Goal: Participate in discussion: Engage in conversation with other users on a specific topic

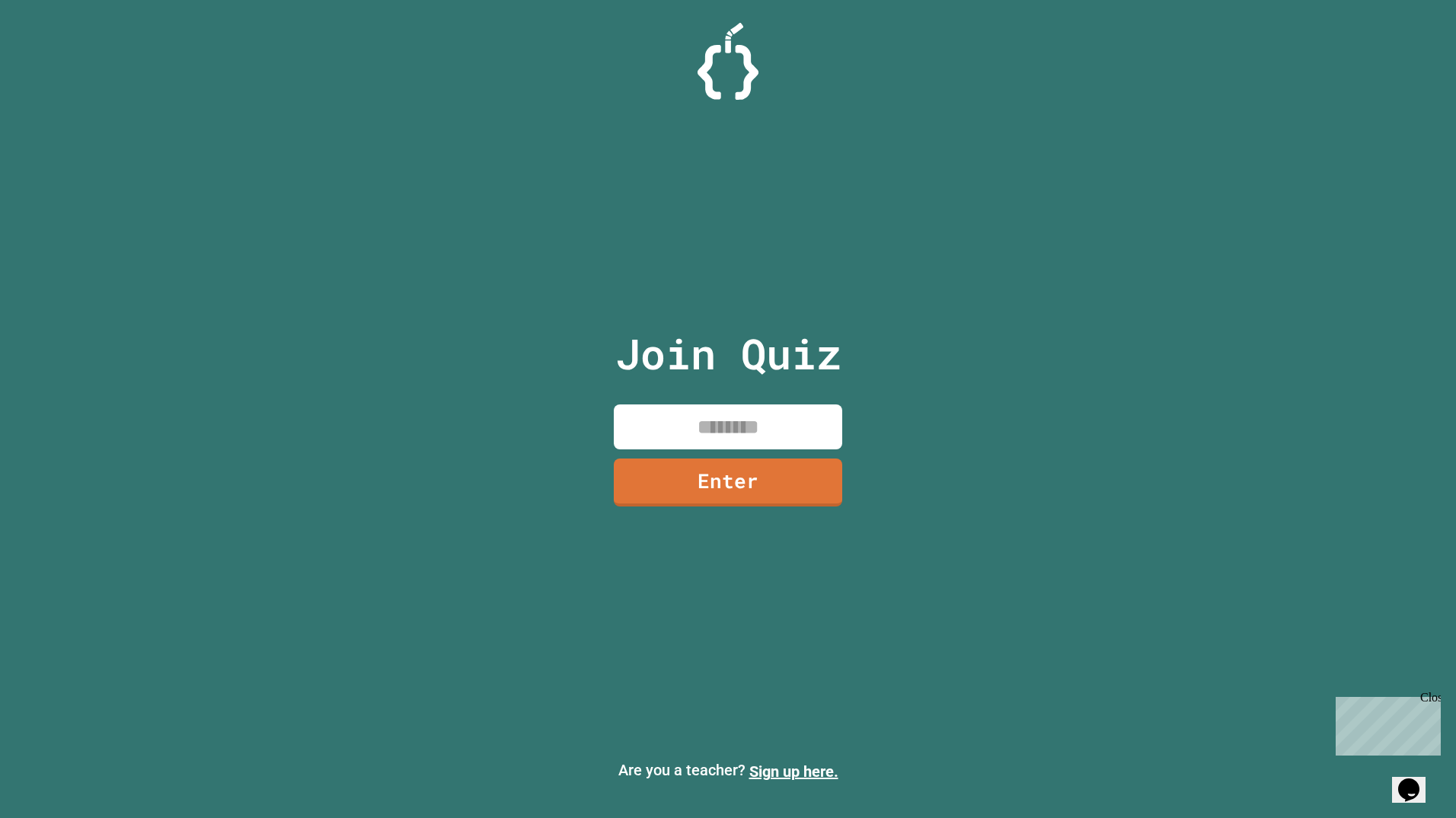
click at [665, 420] on input at bounding box center [728, 426] width 228 height 45
type input "********"
click at [668, 464] on link "Enter" at bounding box center [728, 482] width 228 height 48
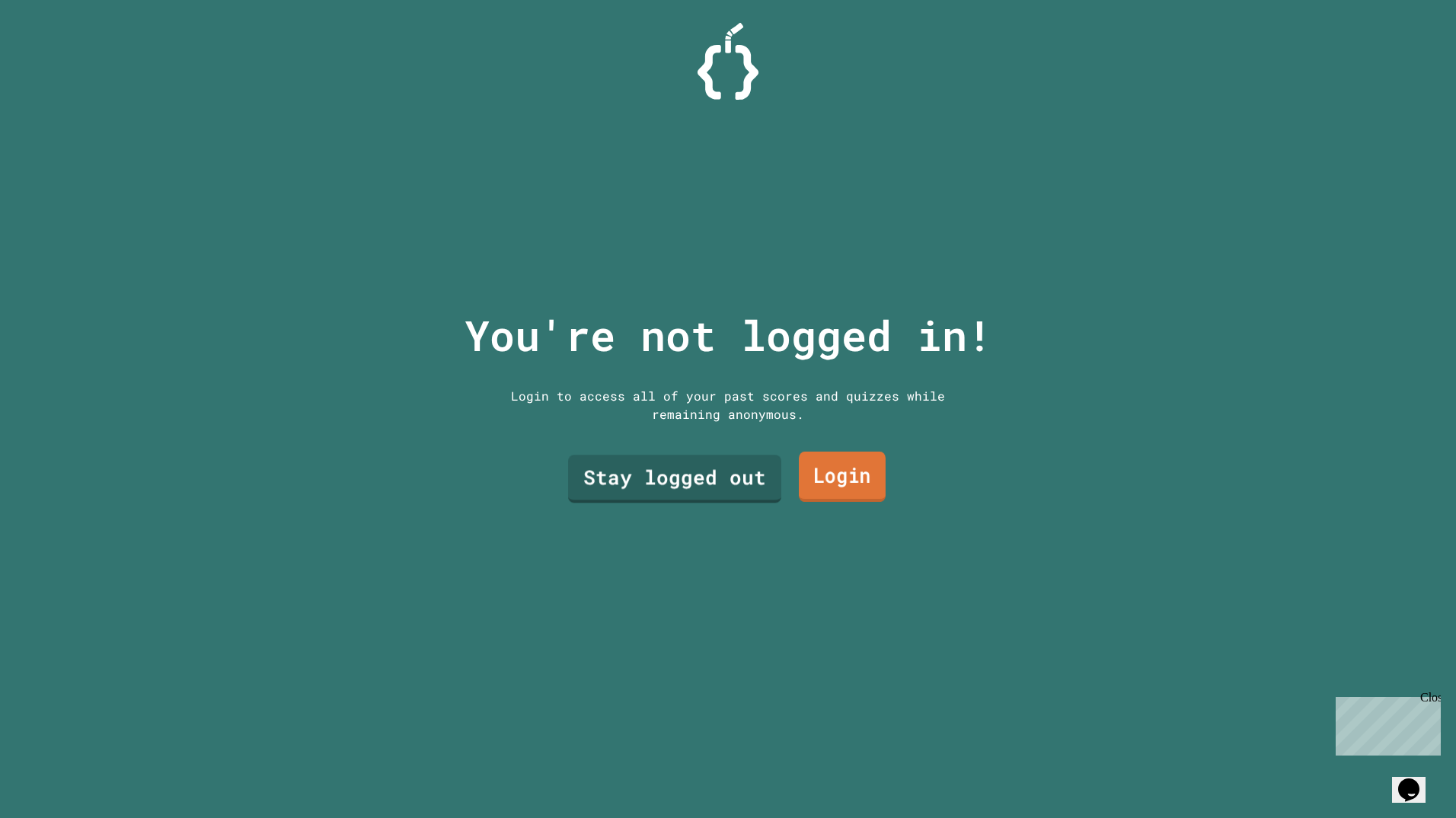
click at [820, 477] on link "Login" at bounding box center [841, 477] width 86 height 50
click at [655, 461] on link "Stay logged out" at bounding box center [674, 478] width 213 height 48
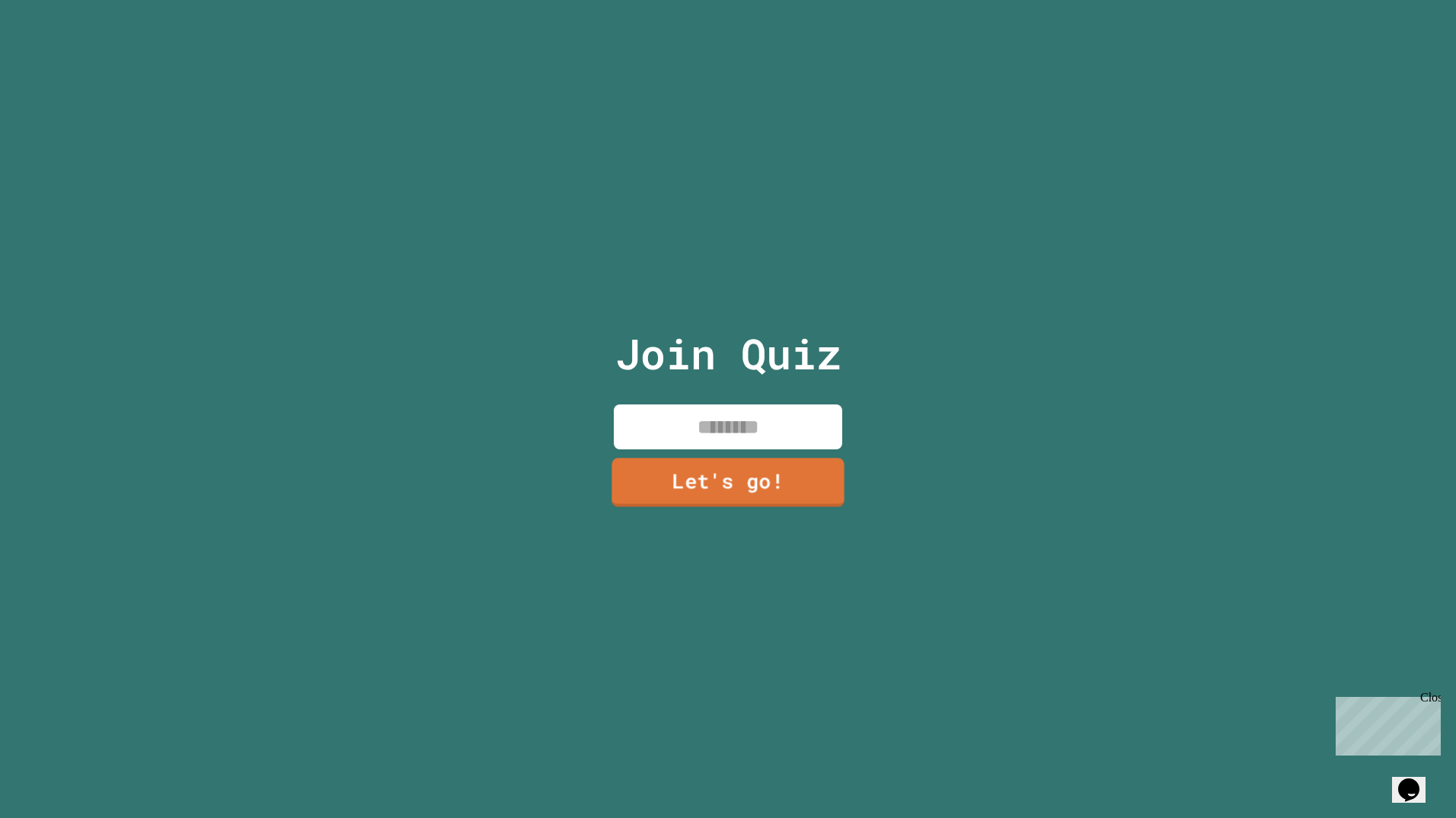
click at [683, 434] on input at bounding box center [728, 426] width 228 height 45
type input "*******"
click at [690, 467] on link "Let's go!" at bounding box center [727, 480] width 212 height 50
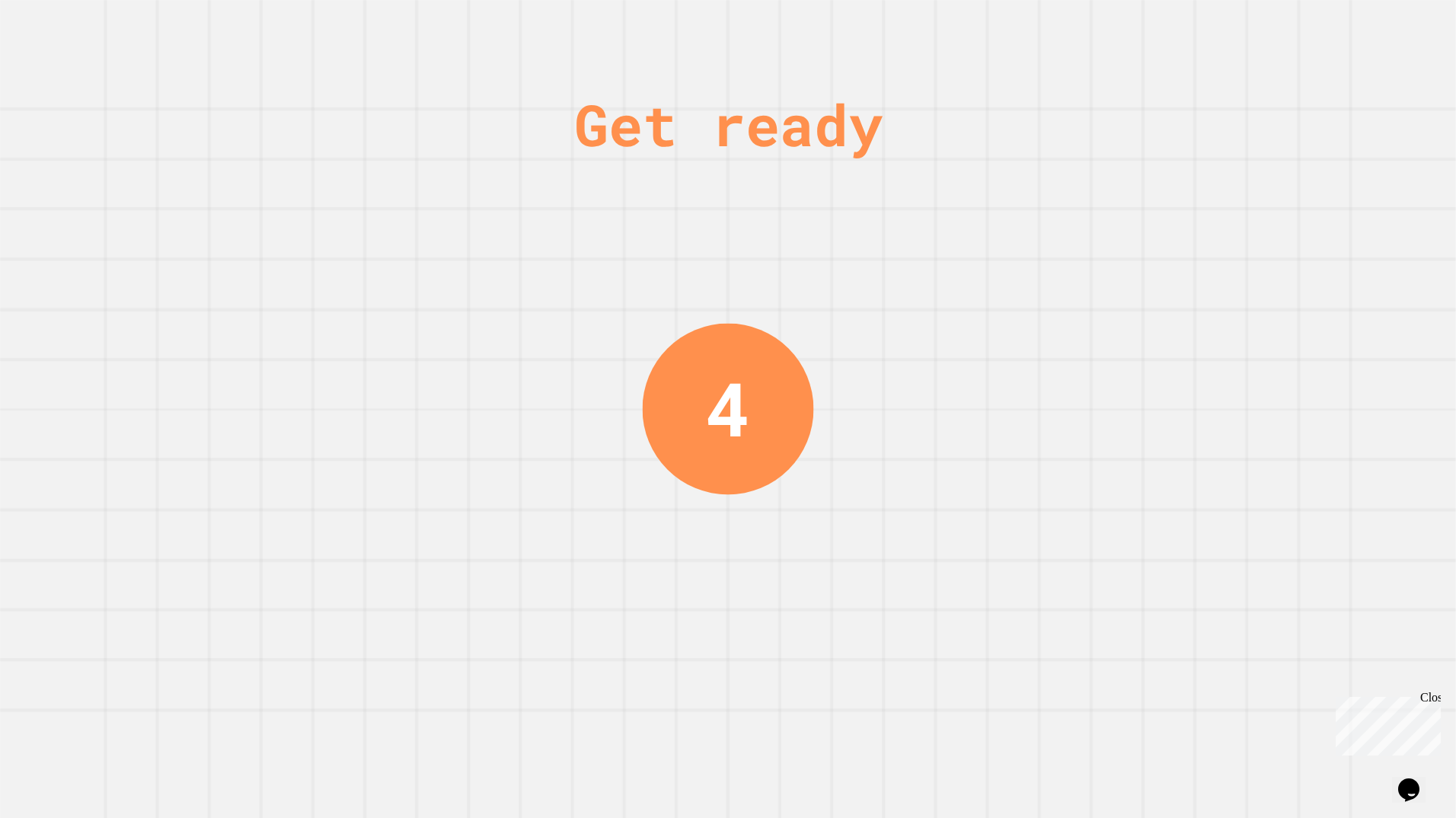
click at [758, 472] on div "4" at bounding box center [728, 409] width 171 height 171
click at [758, 472] on div "4" at bounding box center [728, 409] width 162 height 162
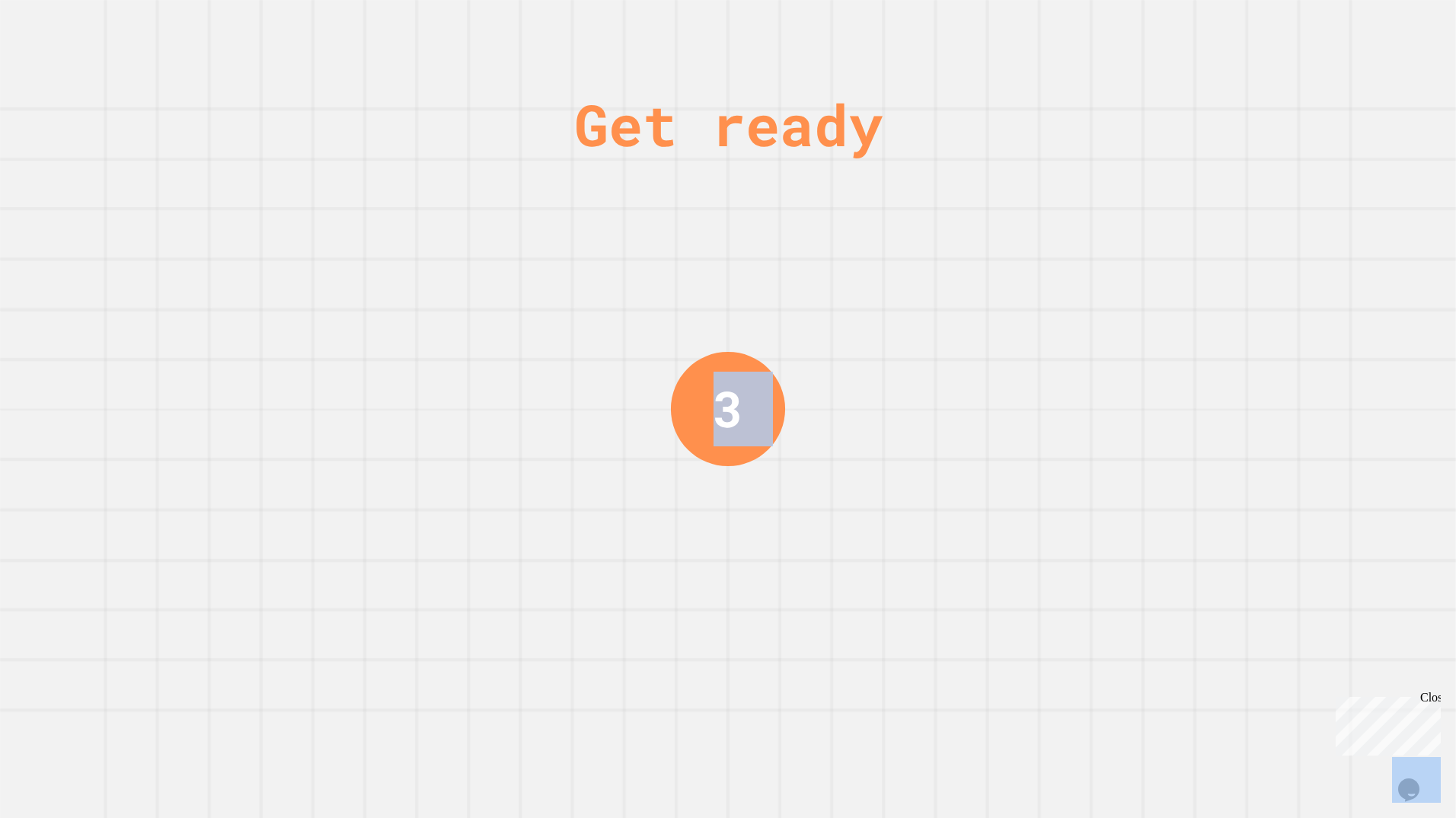
click at [532, 388] on div "Get ready 3" at bounding box center [728, 409] width 1456 height 818
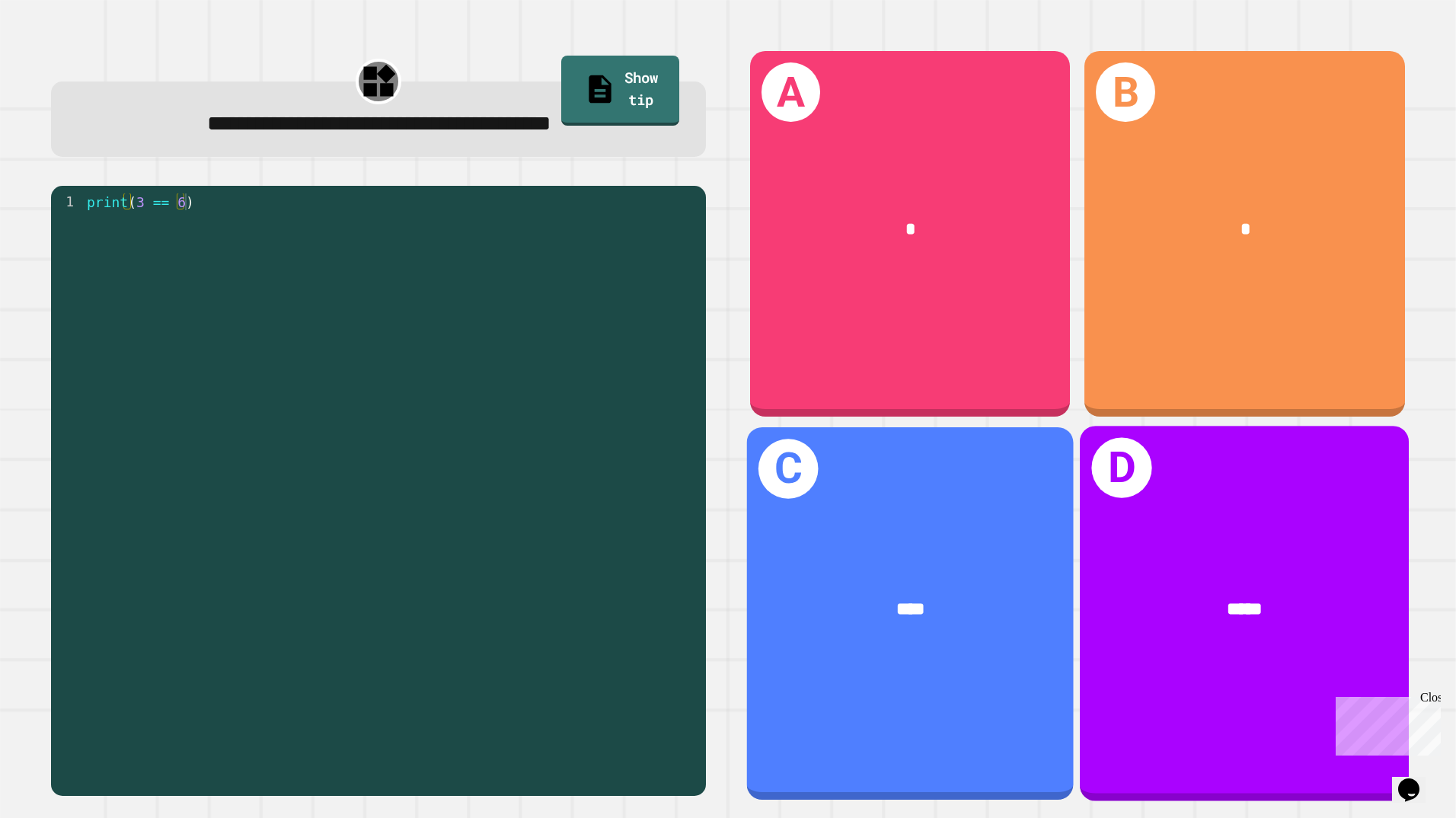
click at [1215, 574] on div "*****" at bounding box center [1244, 609] width 329 height 100
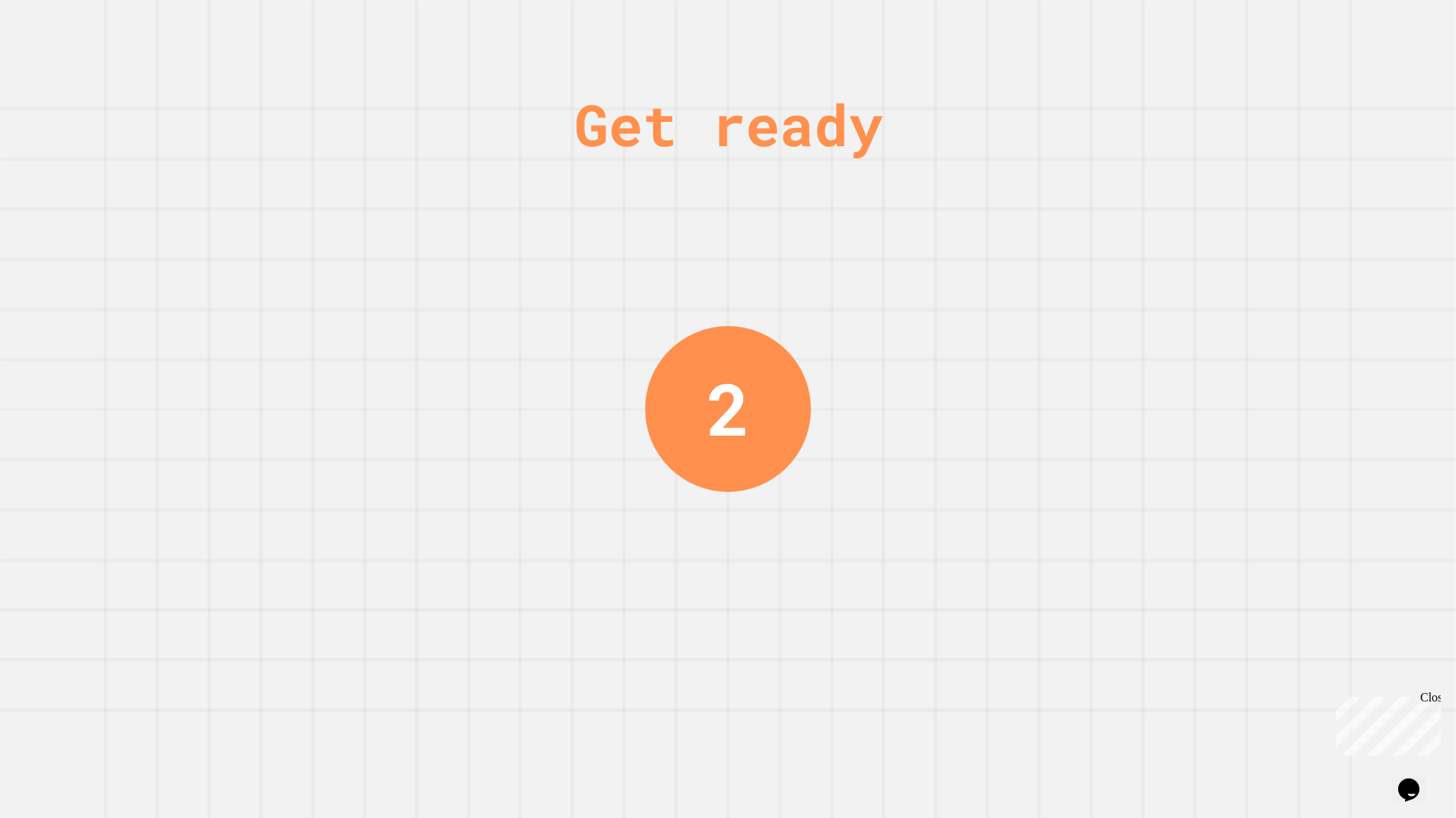
click at [438, 364] on div "Get ready 2" at bounding box center [728, 409] width 1456 height 818
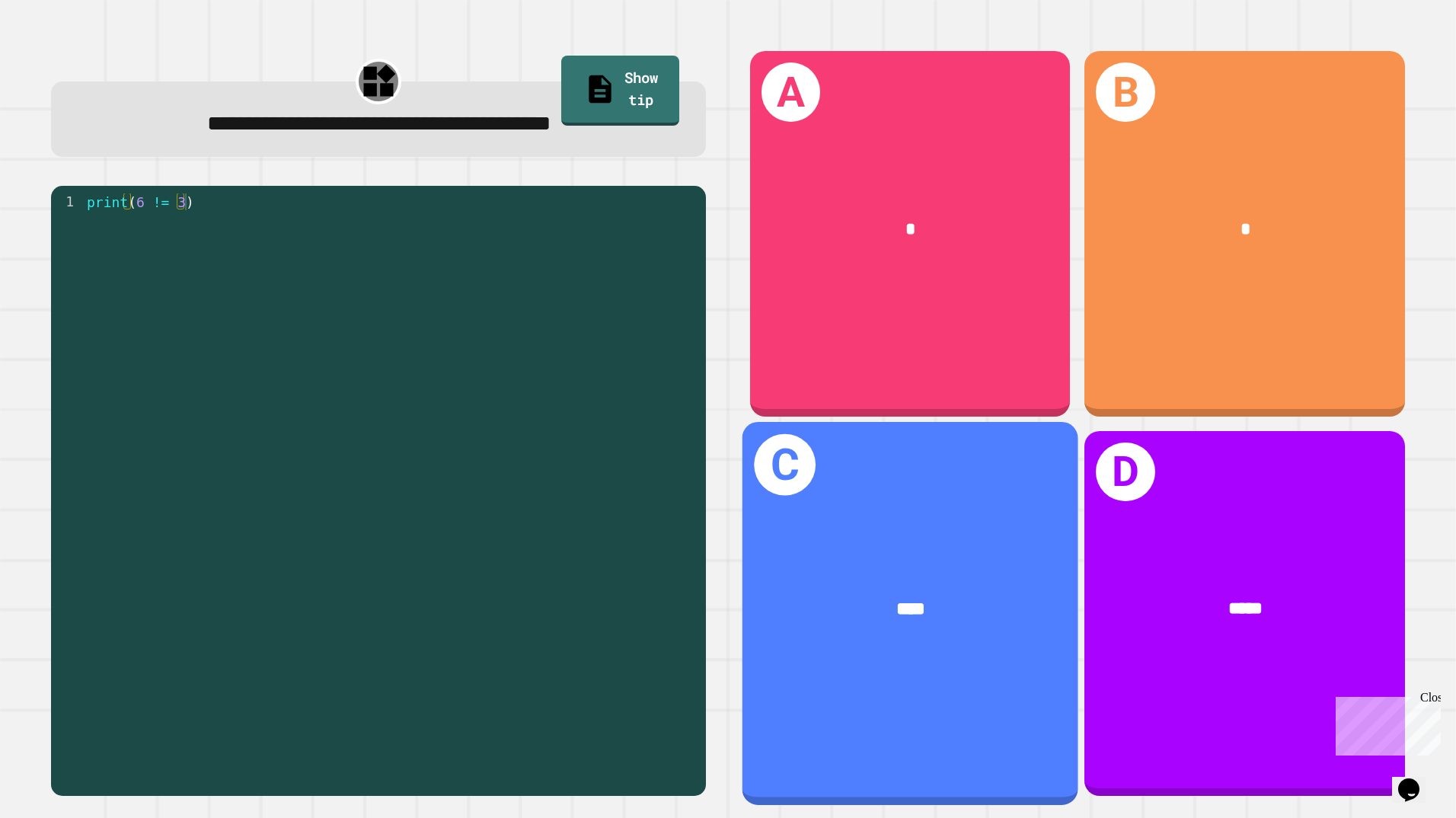
click at [853, 606] on div "****" at bounding box center [910, 609] width 262 height 29
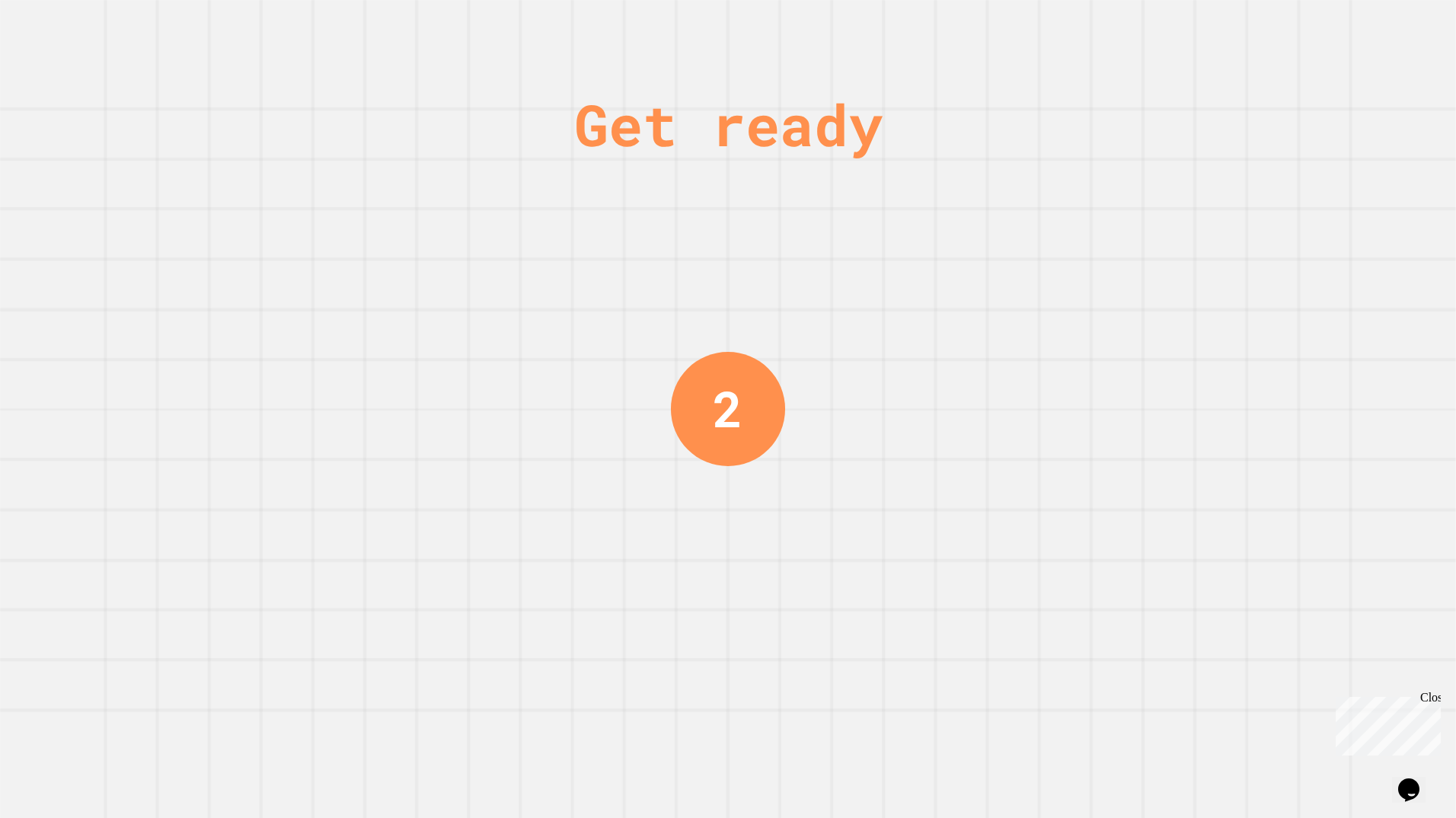
click at [608, 480] on div "Get ready 2" at bounding box center [728, 409] width 1456 height 818
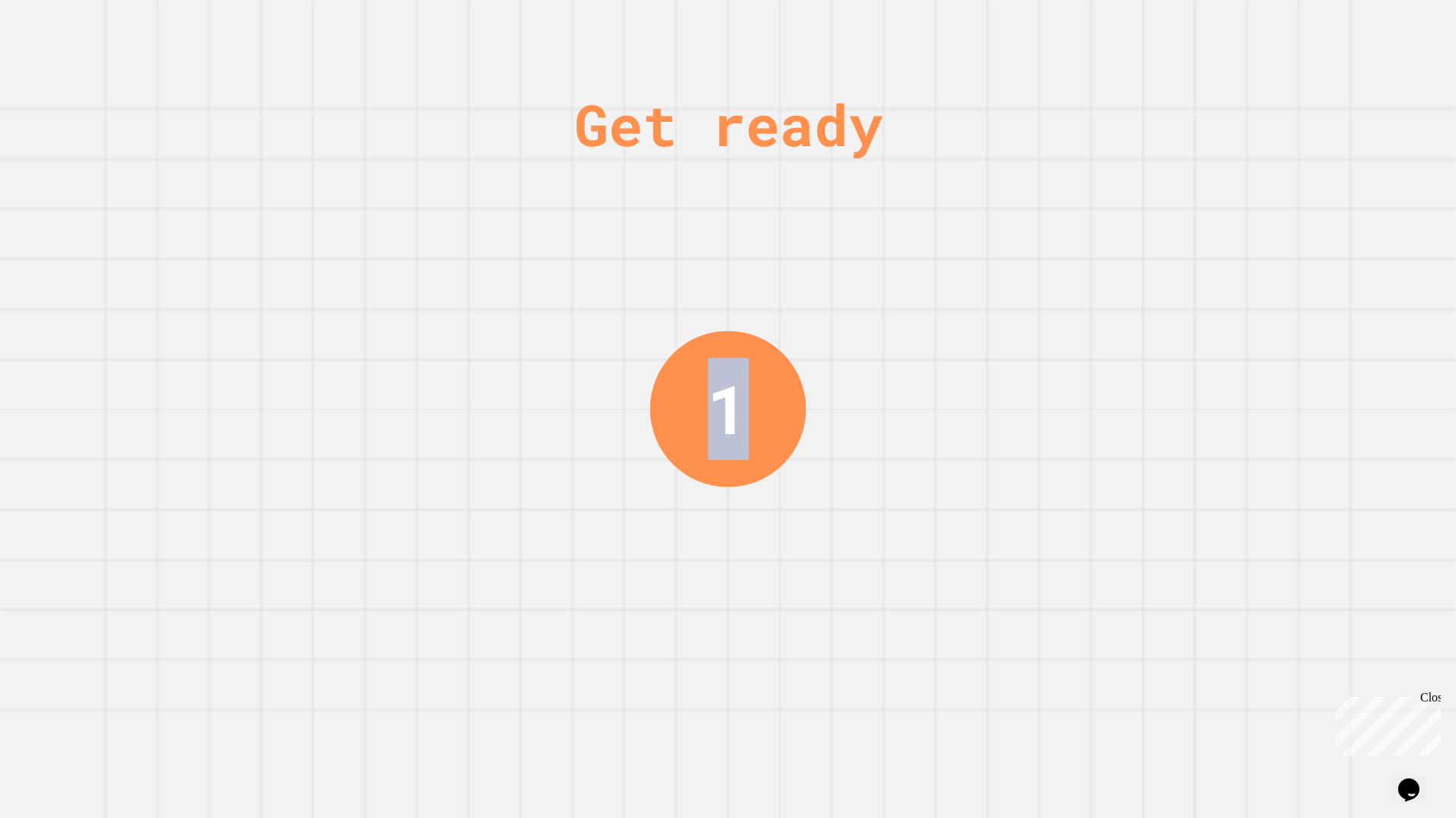
drag, startPoint x: 608, startPoint y: 480, endPoint x: 504, endPoint y: 453, distance: 107.4
click at [504, 453] on div "Get ready 1" at bounding box center [728, 409] width 1456 height 818
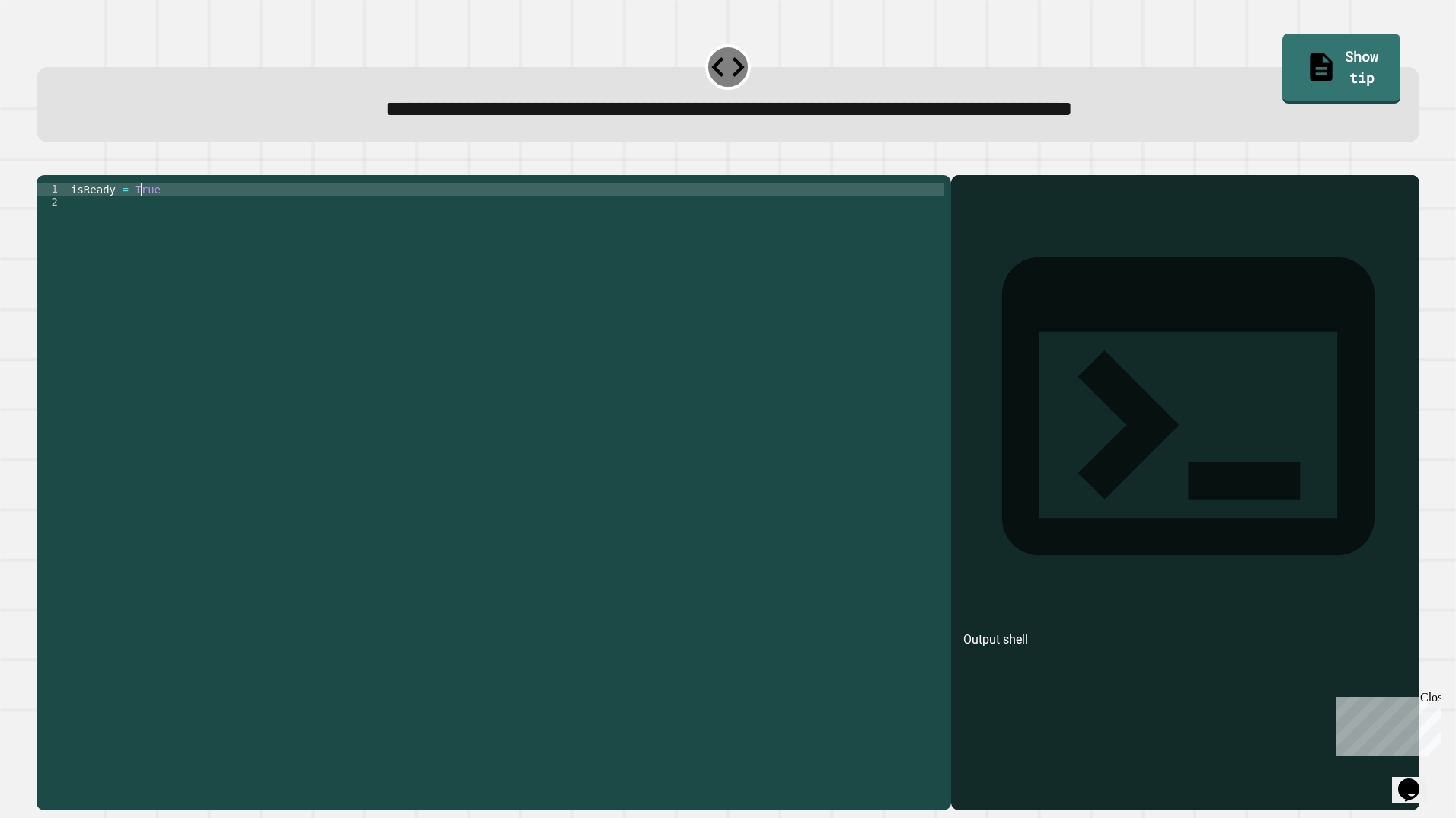
click at [139, 216] on div "isReady = True" at bounding box center [505, 475] width 876 height 583
type textarea "**********"
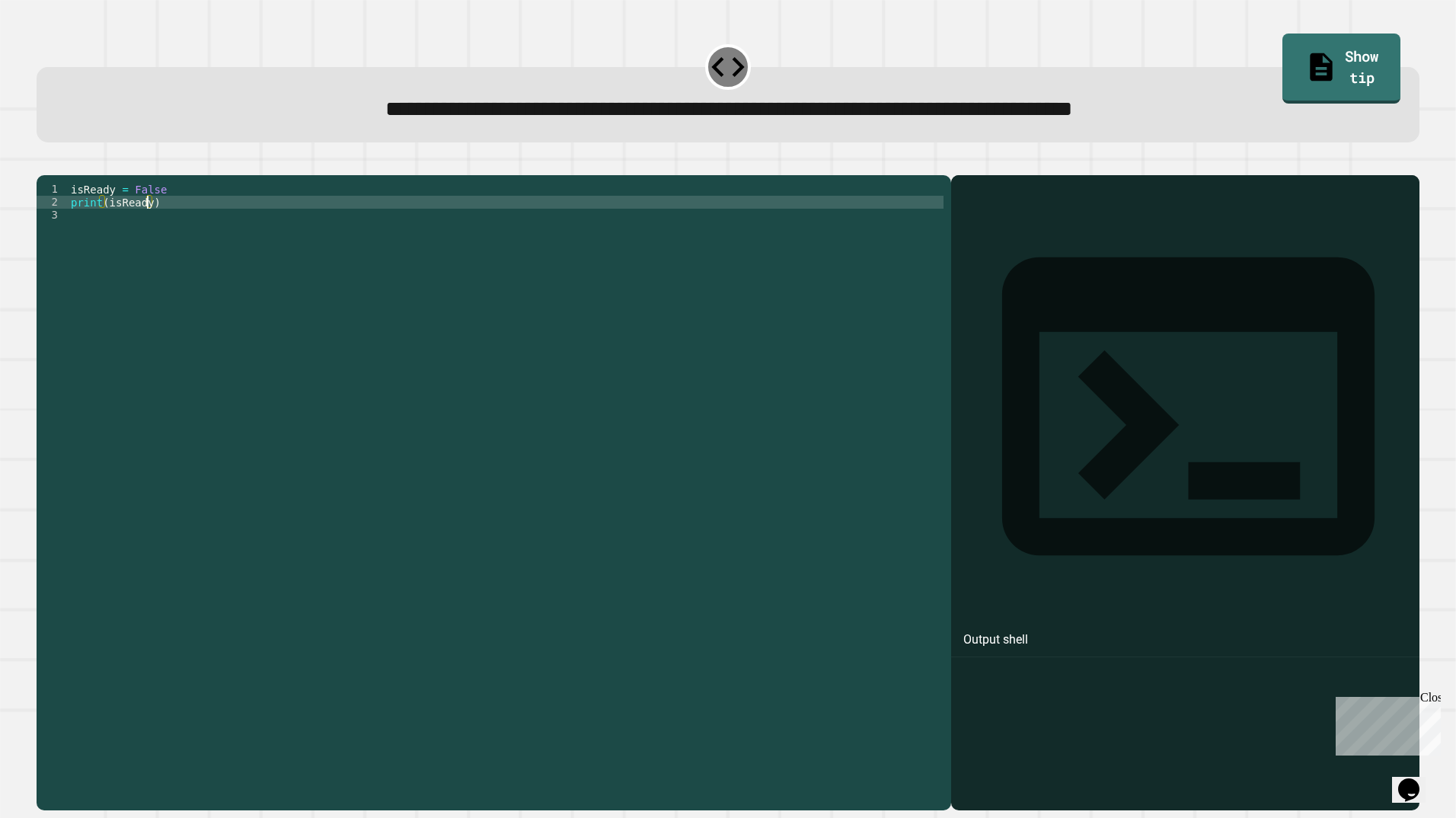
type textarea "**********"
click at [45, 163] on button "button" at bounding box center [45, 163] width 0 height 0
click at [65, 176] on div at bounding box center [728, 166] width 1383 height 18
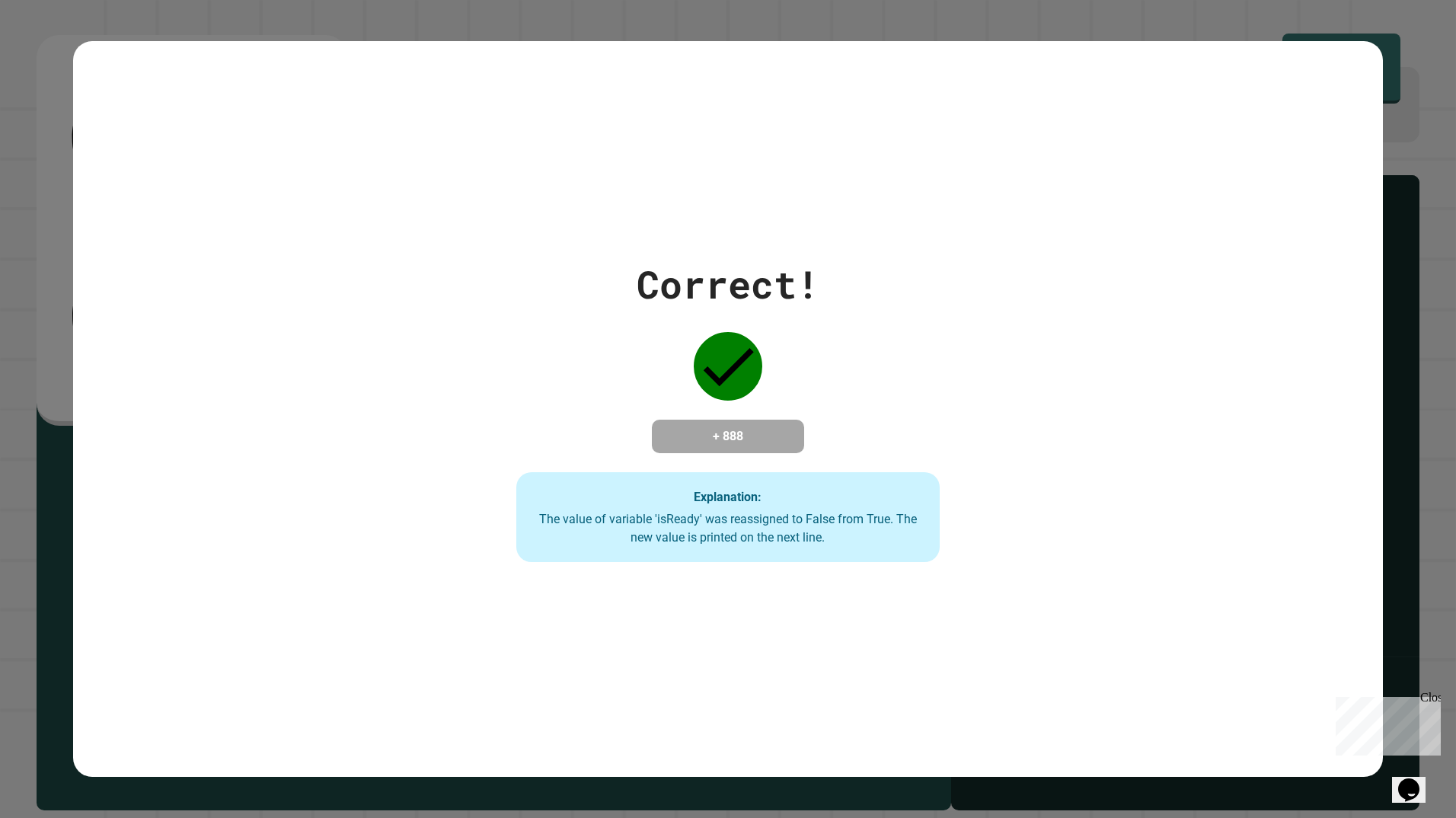
click at [741, 429] on h4 "+ 888" at bounding box center [727, 437] width 122 height 18
drag, startPoint x: 741, startPoint y: 429, endPoint x: 942, endPoint y: 536, distance: 227.7
click at [942, 536] on div "Correct! + 888 Explanation: The value of variable 'isReady' was reassigned to F…" at bounding box center [727, 409] width 605 height 306
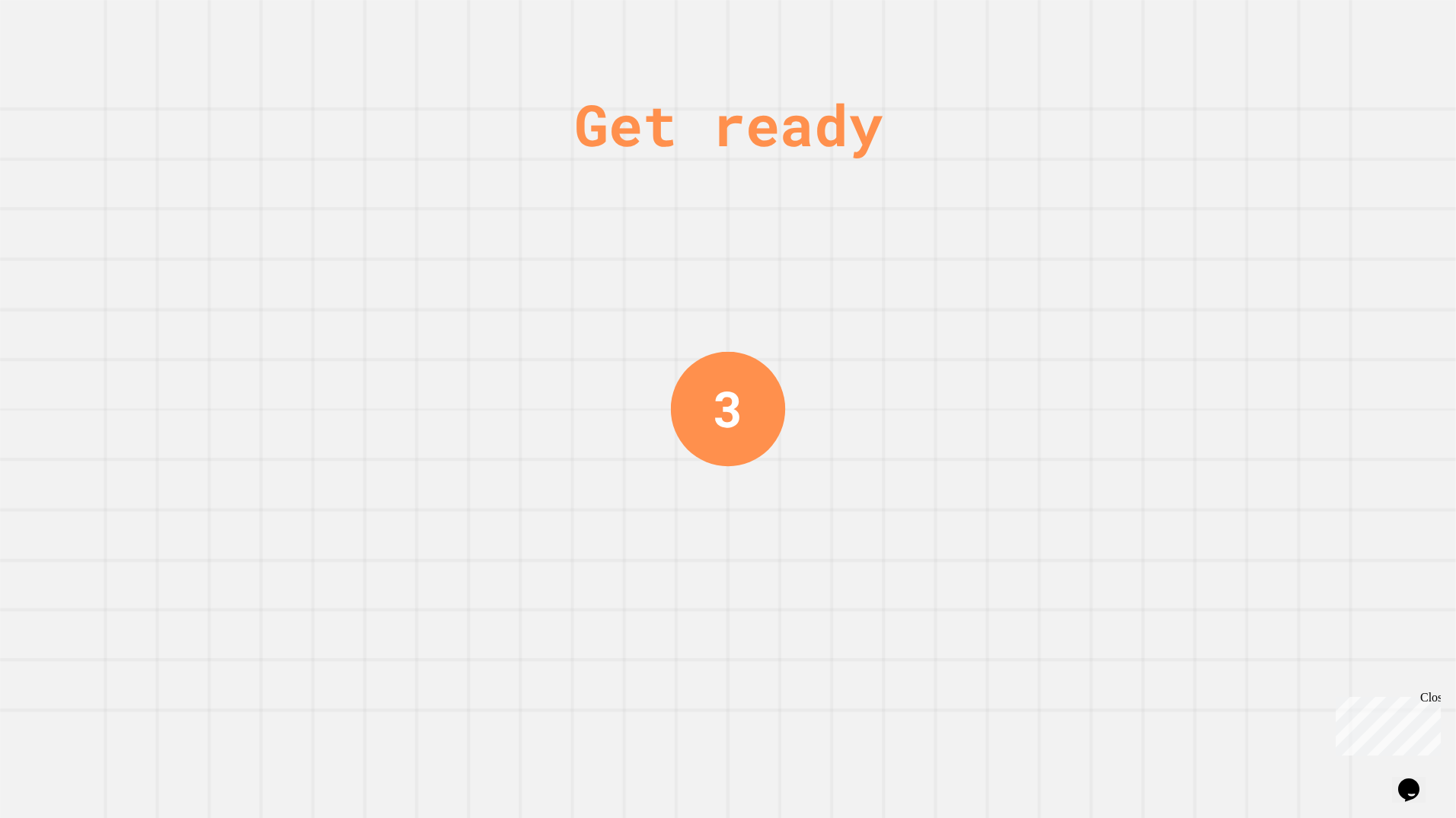
click at [872, 386] on div "Get ready 3" at bounding box center [728, 409] width 1456 height 818
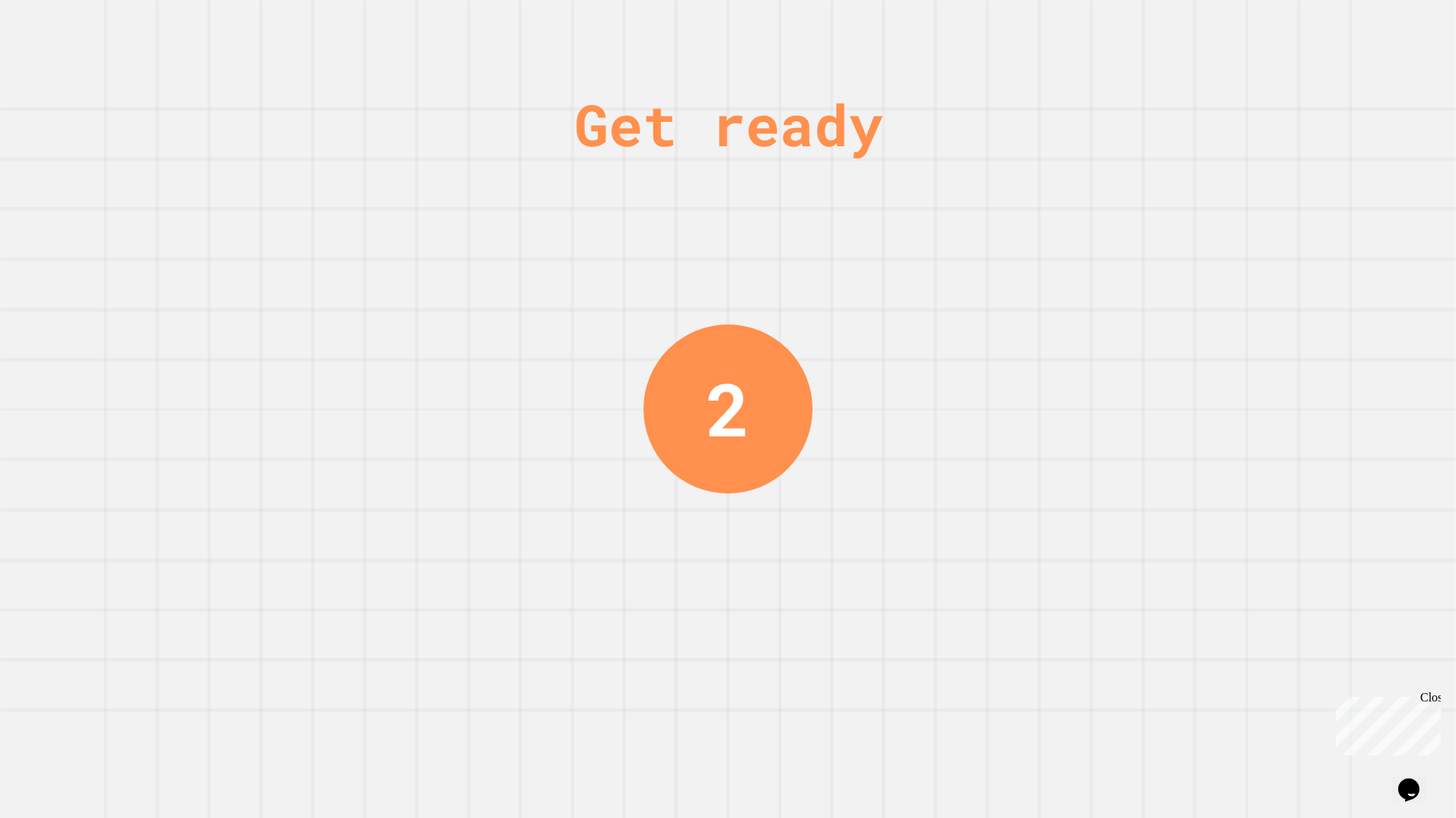
click at [679, 405] on div "2" at bounding box center [727, 408] width 169 height 169
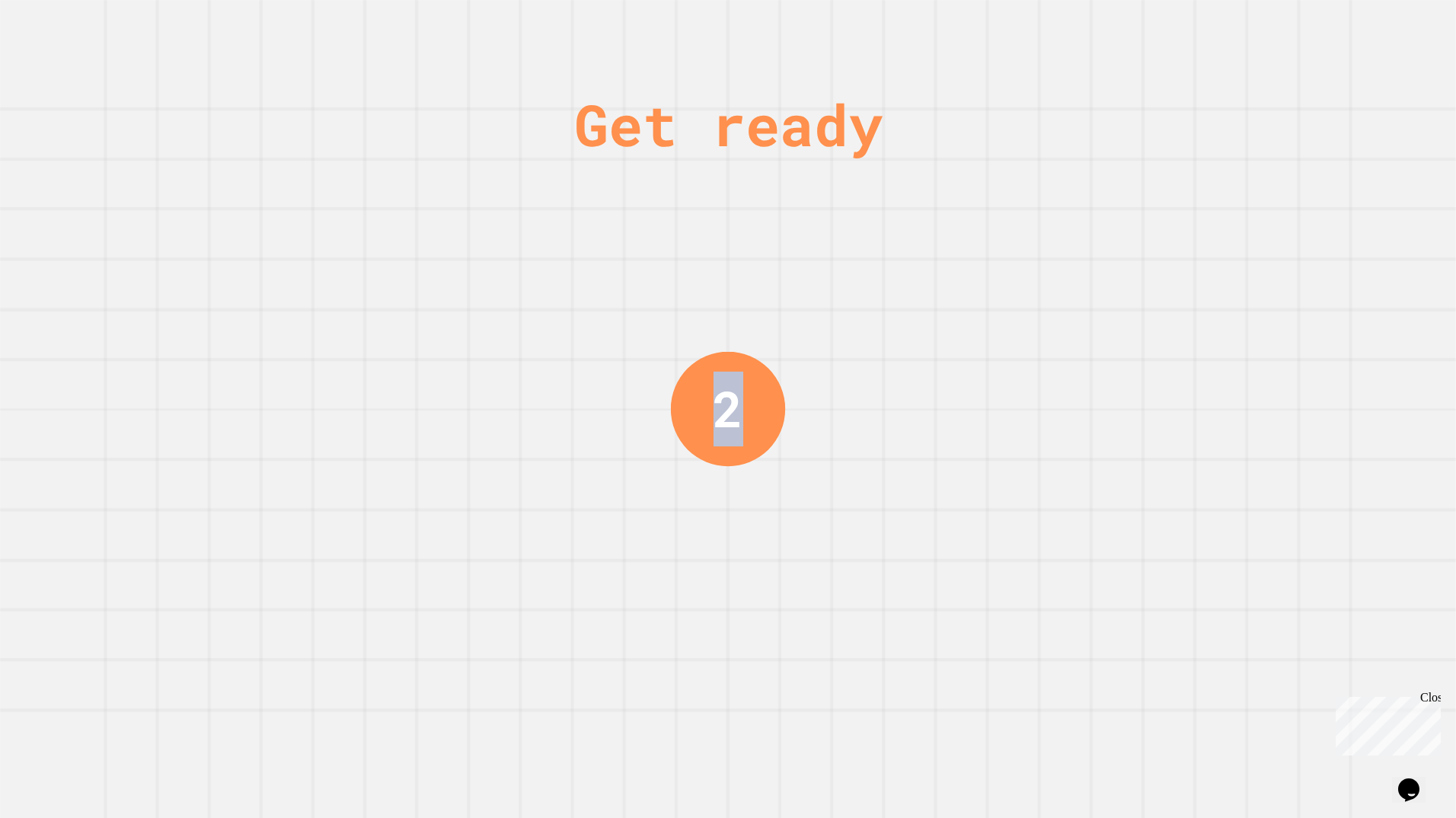
click at [679, 405] on div "2" at bounding box center [728, 409] width 114 height 114
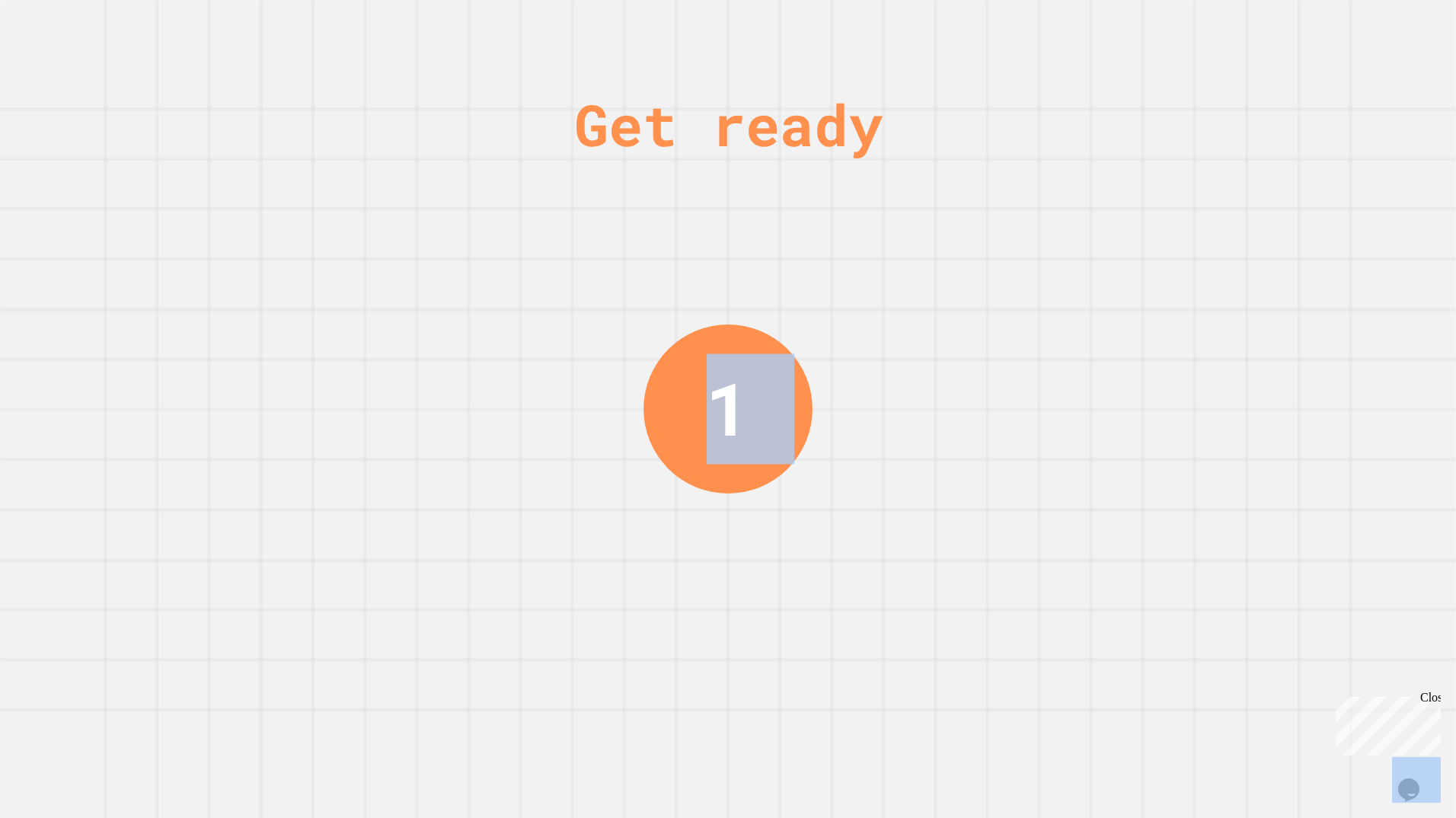
drag, startPoint x: 679, startPoint y: 405, endPoint x: 605, endPoint y: 433, distance: 79.1
click at [605, 433] on div "Get ready 1" at bounding box center [728, 409] width 1456 height 818
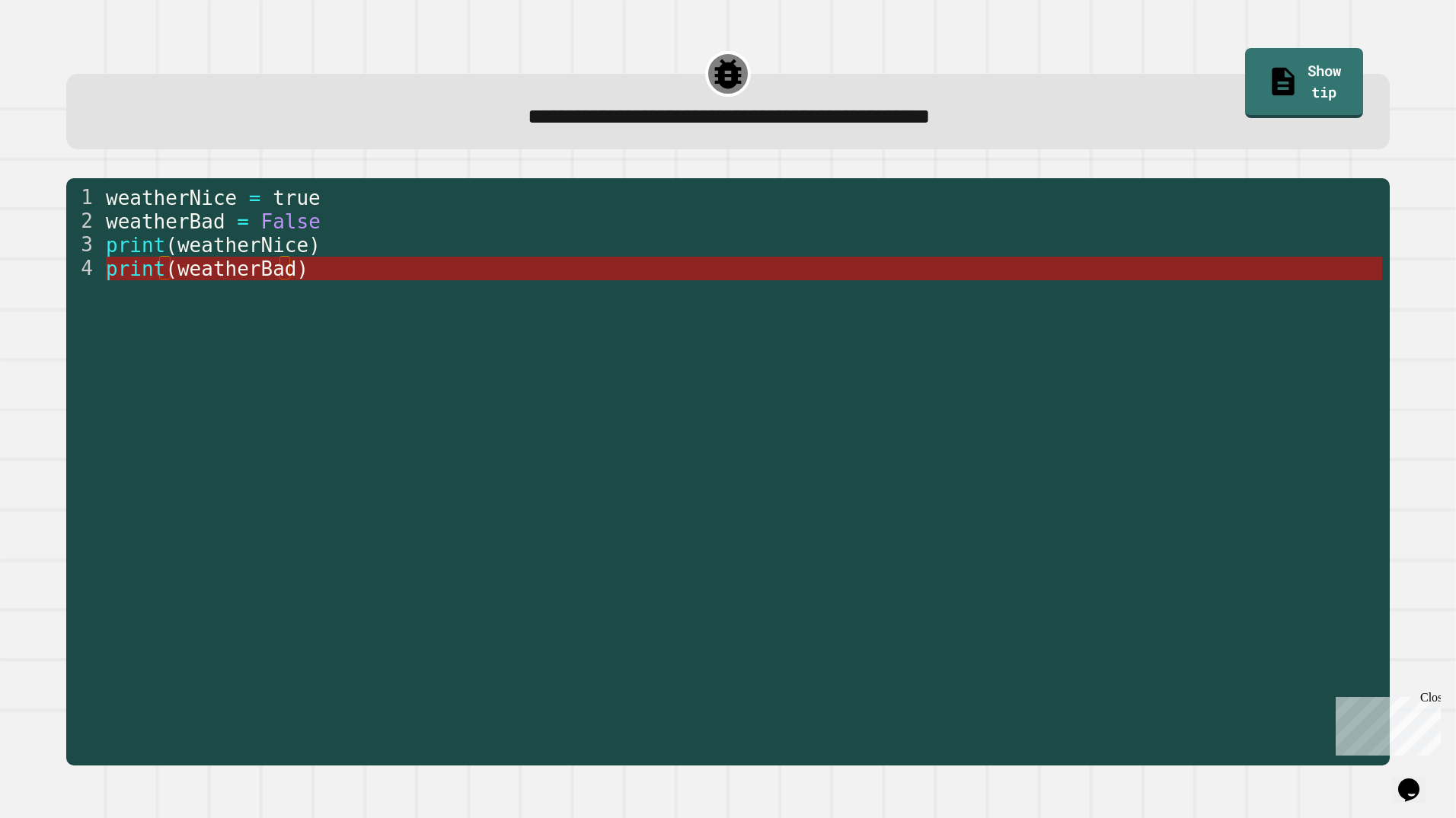
click at [278, 265] on span "weatherBad" at bounding box center [237, 268] width 119 height 23
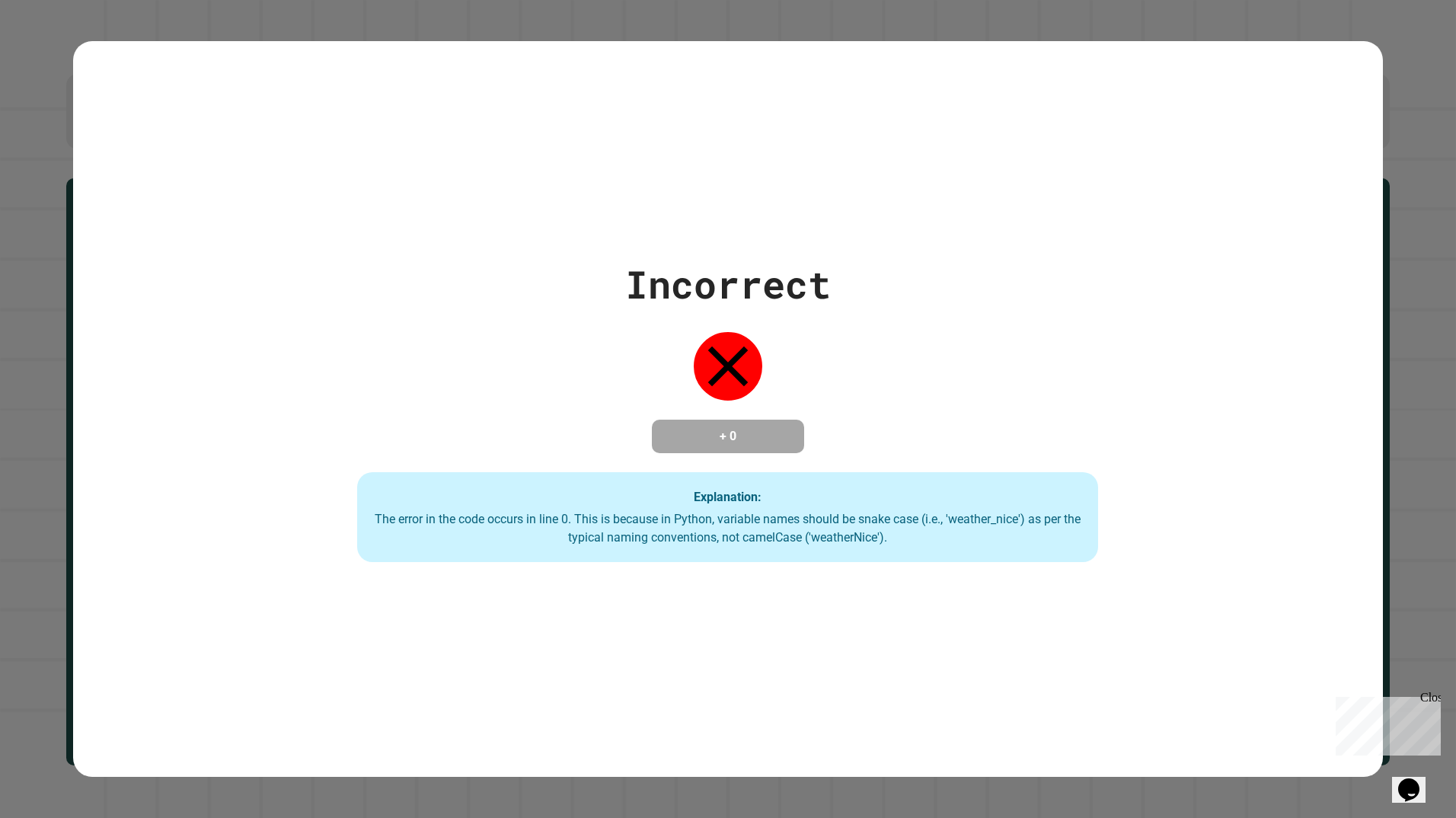
click at [1263, 208] on div "Incorrect + 0 Explanation: The error in the code occurs in line 0. This is beca…" at bounding box center [728, 409] width 1310 height 737
click at [926, 372] on div "Incorrect + 0 Explanation: The error in the code occurs in line 0. This is beca…" at bounding box center [728, 409] width 1058 height 306
click at [395, 165] on div "Incorrect + 0 Explanation: The error in the code occurs in line 0. This is beca…" at bounding box center [728, 409] width 1310 height 737
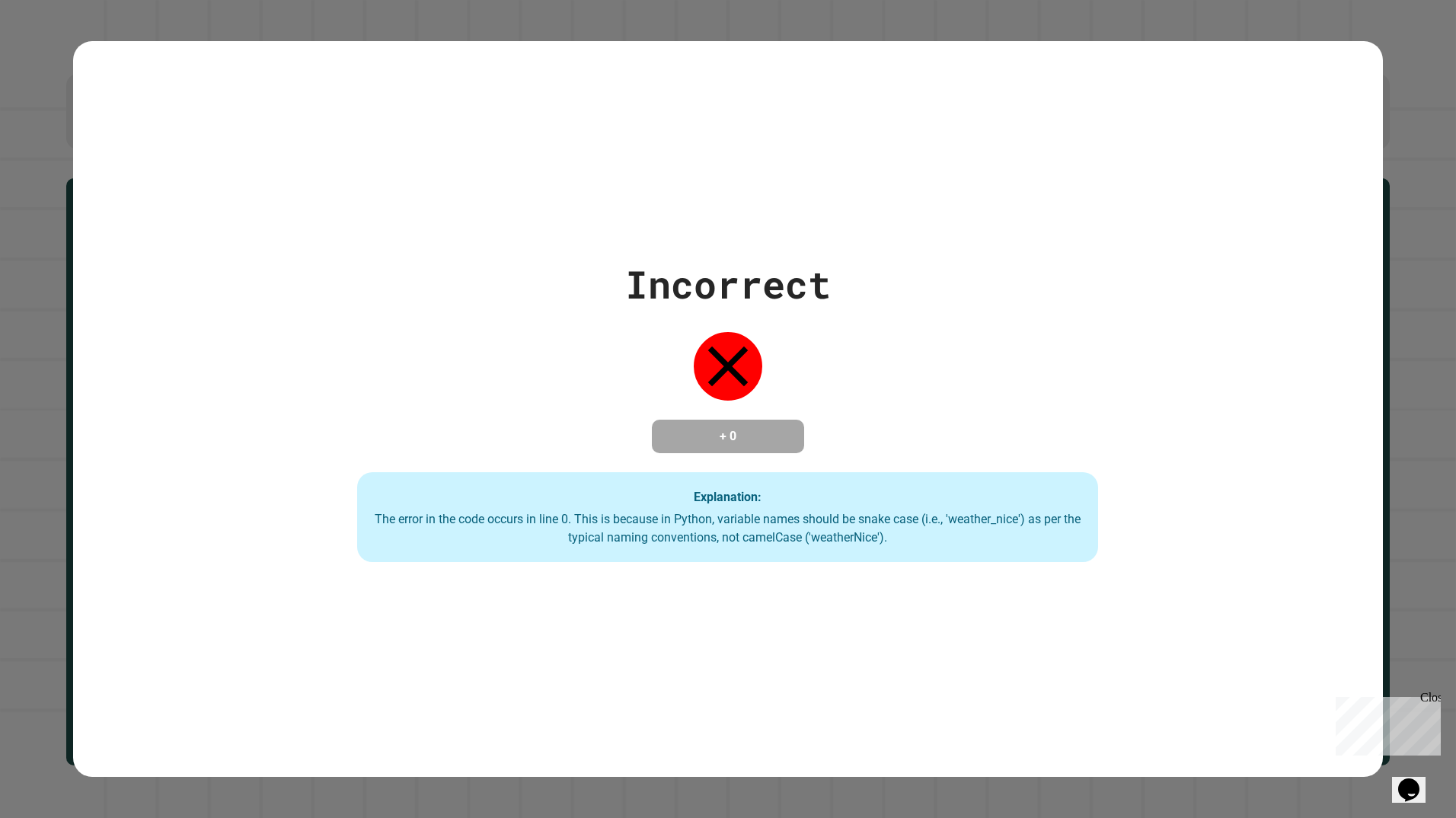
drag, startPoint x: 395, startPoint y: 165, endPoint x: 369, endPoint y: 232, distance: 71.9
click at [369, 232] on div "Incorrect + 0 Explanation: The error in the code occurs in line 0. This is beca…" at bounding box center [728, 409] width 1310 height 737
click at [432, 127] on div "Incorrect + 0 Explanation: The error in the code occurs in line 0. This is beca…" at bounding box center [728, 409] width 1310 height 737
click at [402, 256] on div "Incorrect + 0 Explanation: The error in the code occurs in line 0. This is beca…" at bounding box center [728, 409] width 1058 height 306
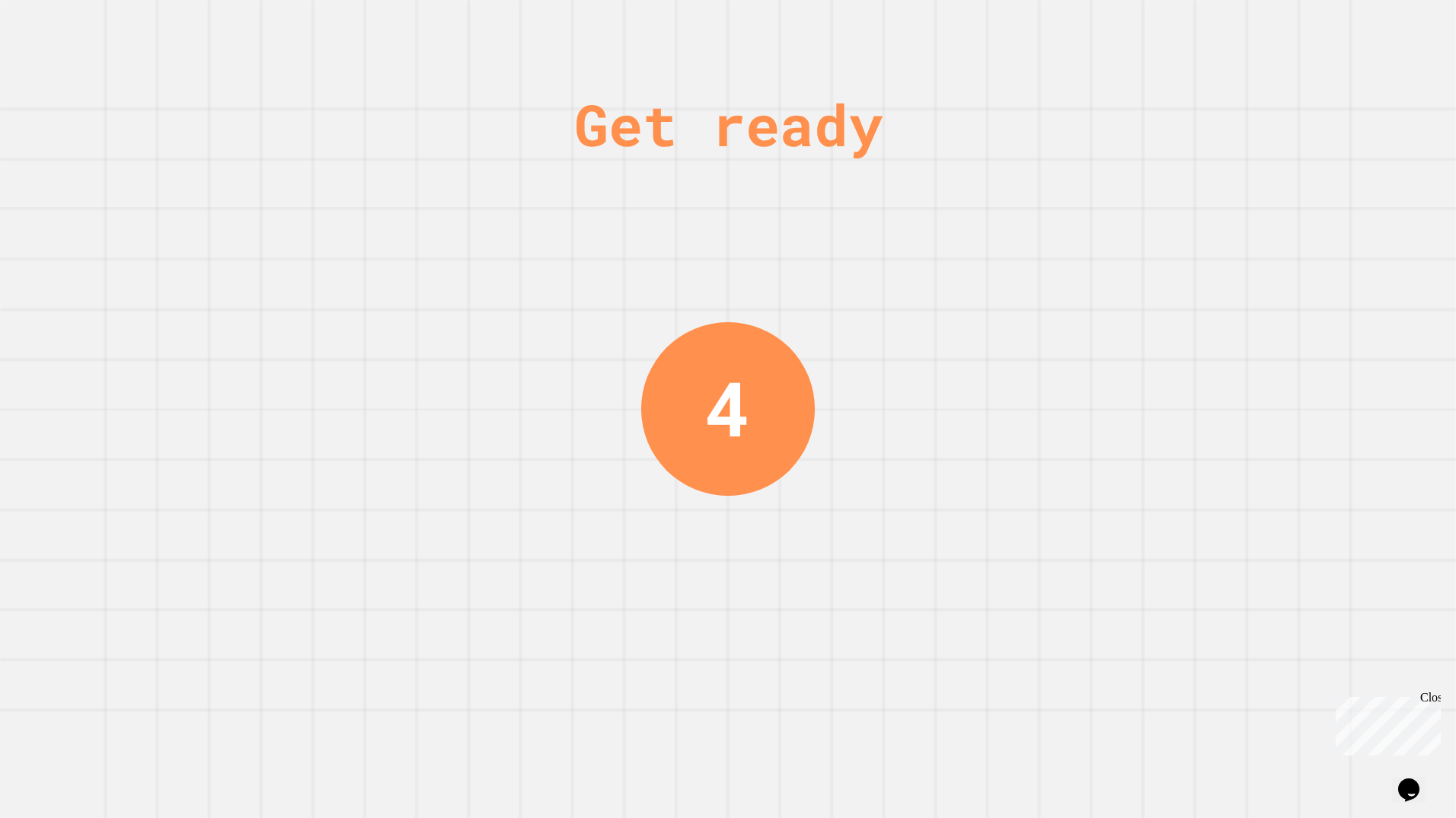
click at [689, 378] on div "4" at bounding box center [727, 409] width 174 height 174
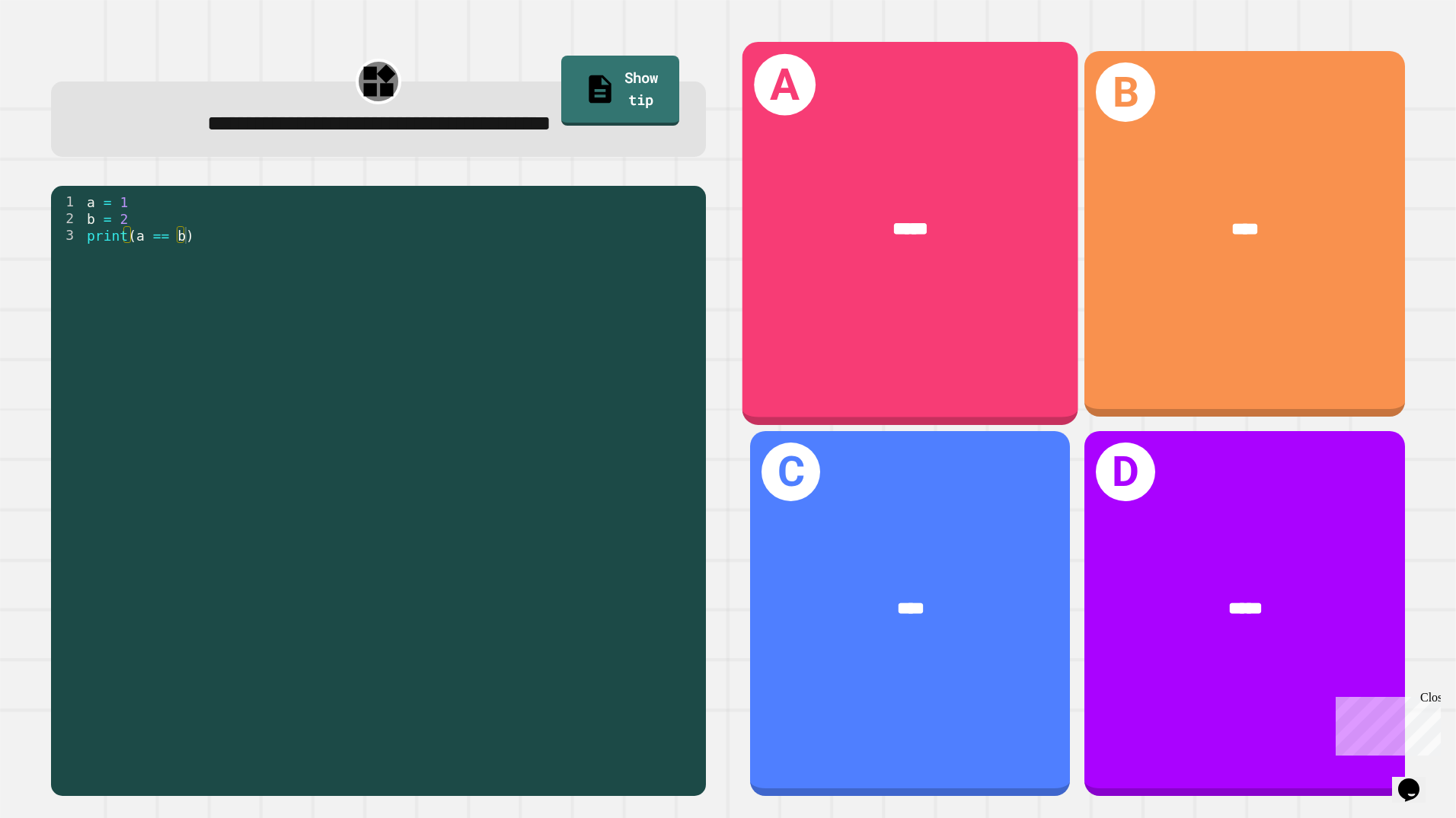
click at [973, 321] on div "A *****" at bounding box center [910, 233] width 336 height 383
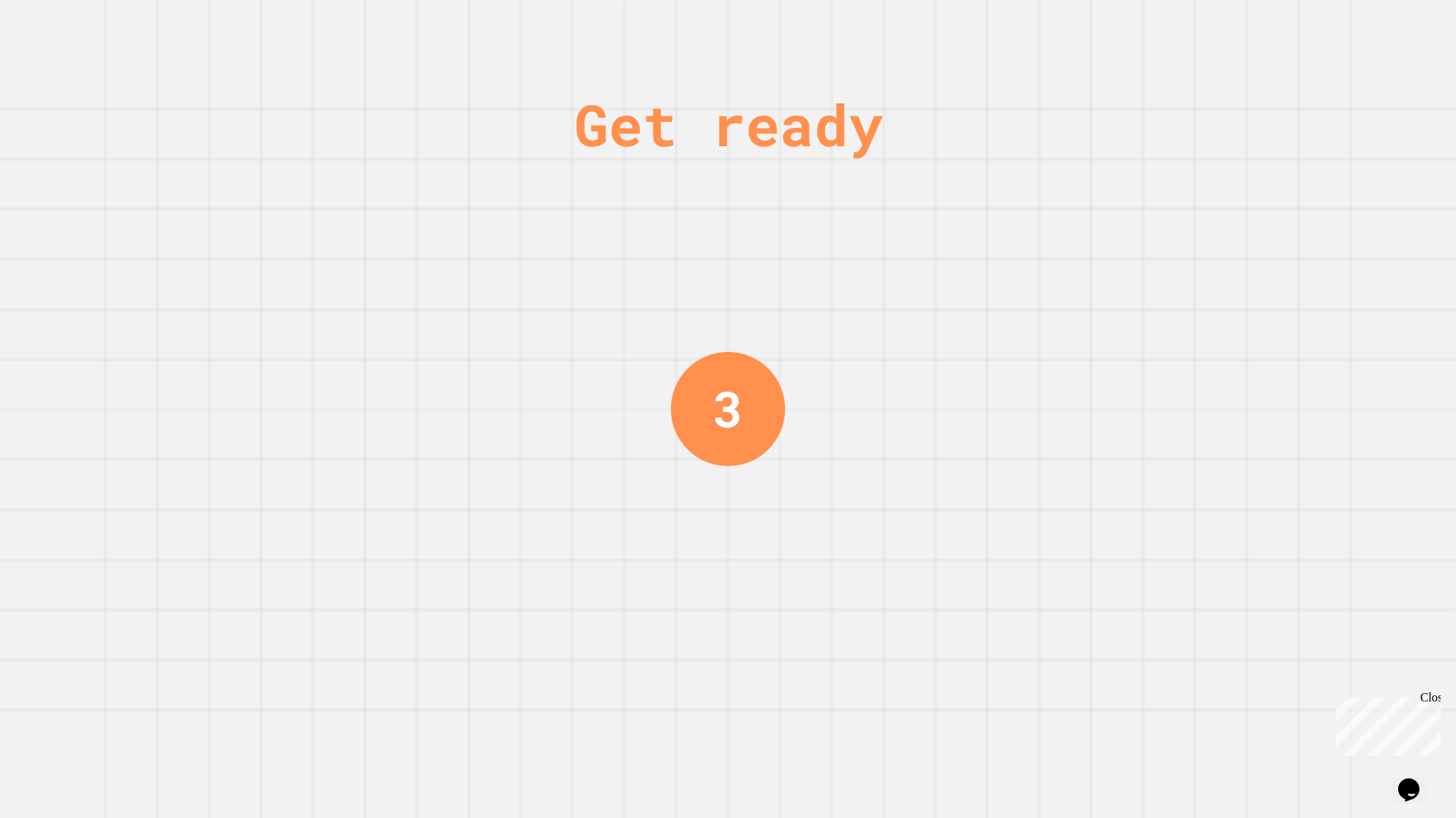
drag, startPoint x: 1432, startPoint y: 697, endPoint x: 2737, endPoint y: 1382, distance: 1473.9
click at [1432, 697] on div "Close" at bounding box center [1429, 700] width 19 height 19
click at [709, 447] on div "3" at bounding box center [728, 409] width 115 height 115
click at [709, 447] on div "2" at bounding box center [728, 409] width 114 height 114
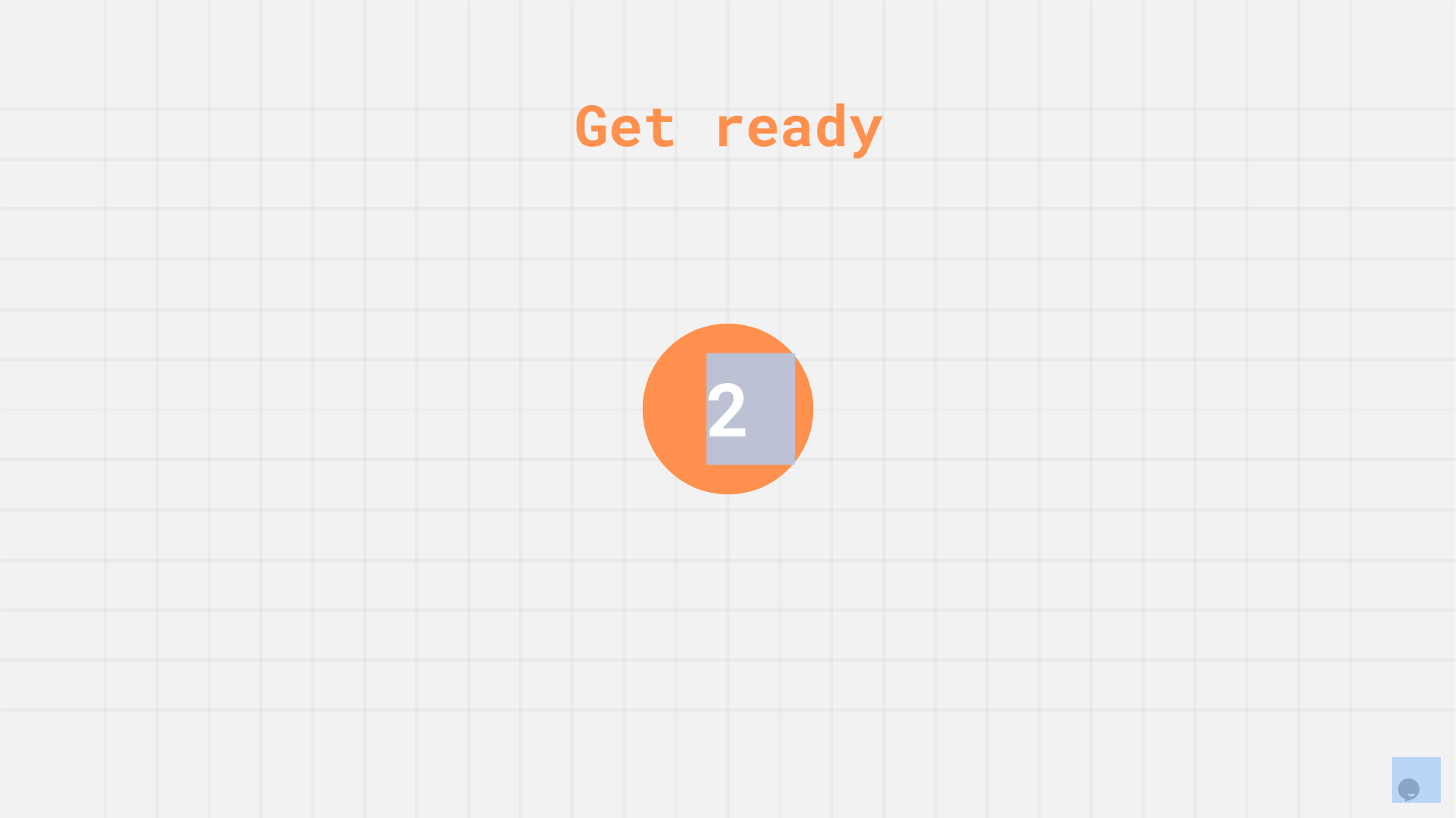
click at [709, 447] on div "2" at bounding box center [727, 409] width 45 height 111
drag, startPoint x: 709, startPoint y: 447, endPoint x: 527, endPoint y: 455, distance: 182.2
click at [527, 455] on div "Get ready 2" at bounding box center [728, 409] width 1456 height 818
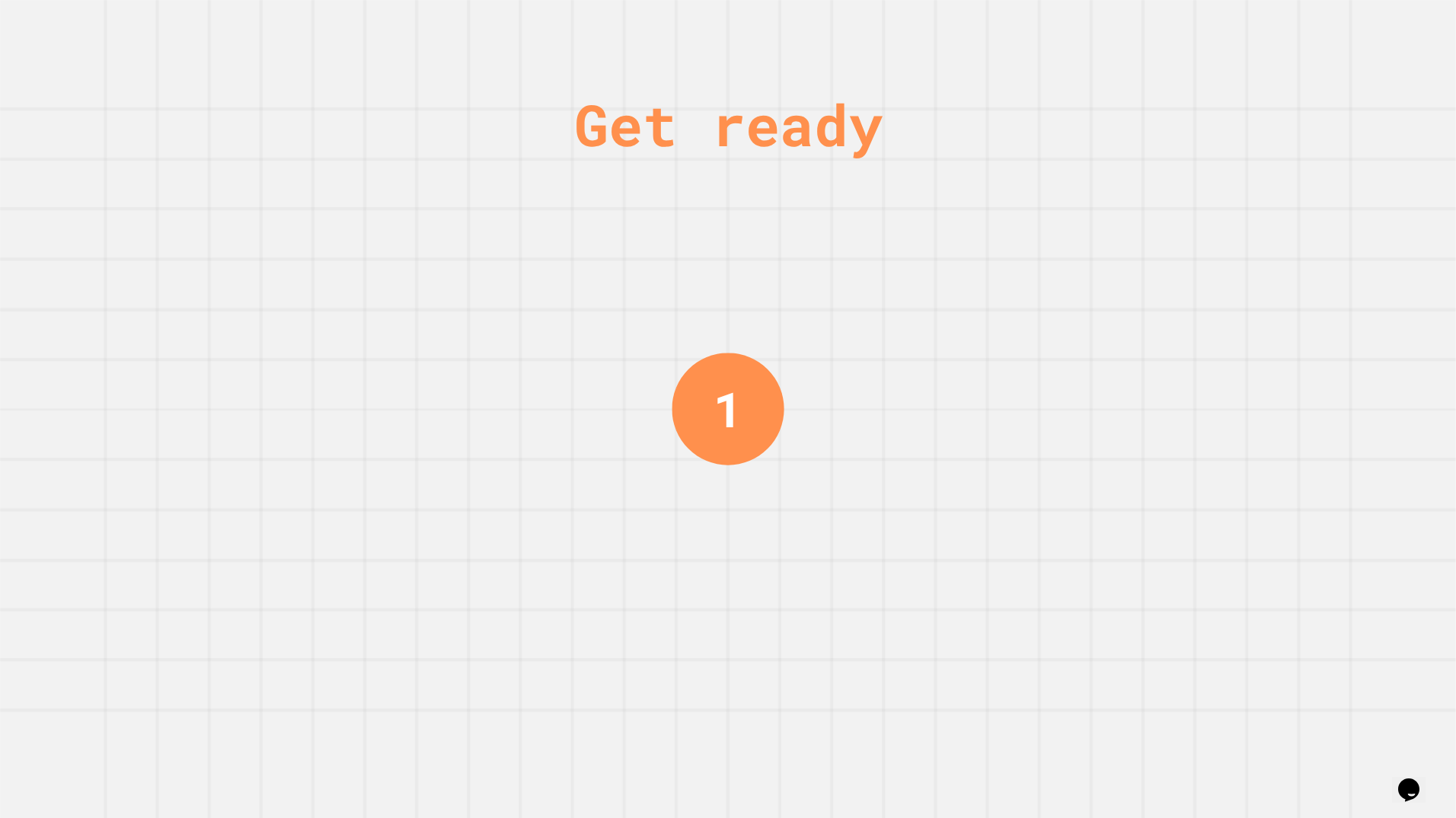
click at [647, 308] on div "Get ready 1" at bounding box center [728, 409] width 1456 height 818
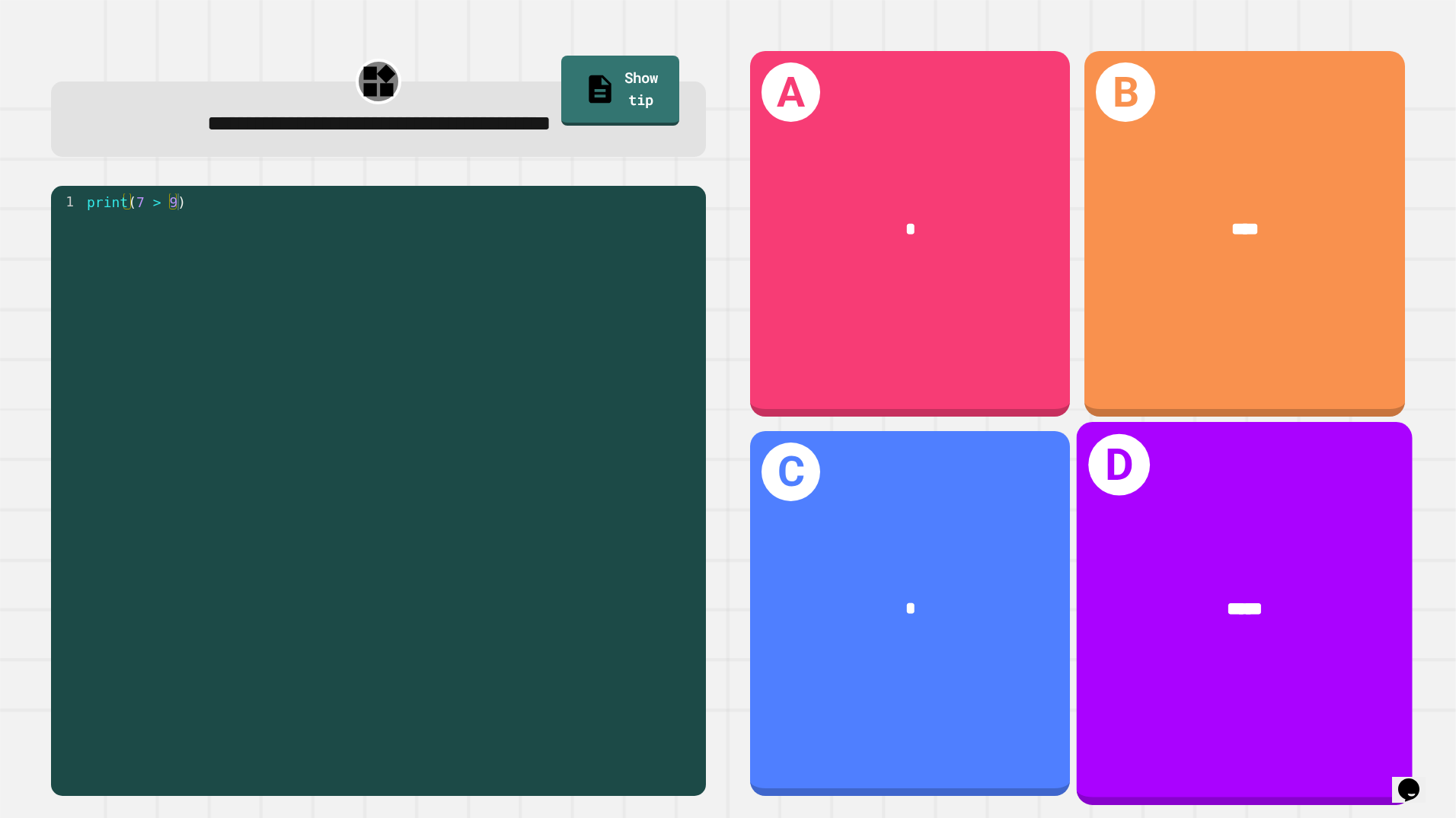
click at [1210, 575] on div "*****" at bounding box center [1244, 609] width 336 height 102
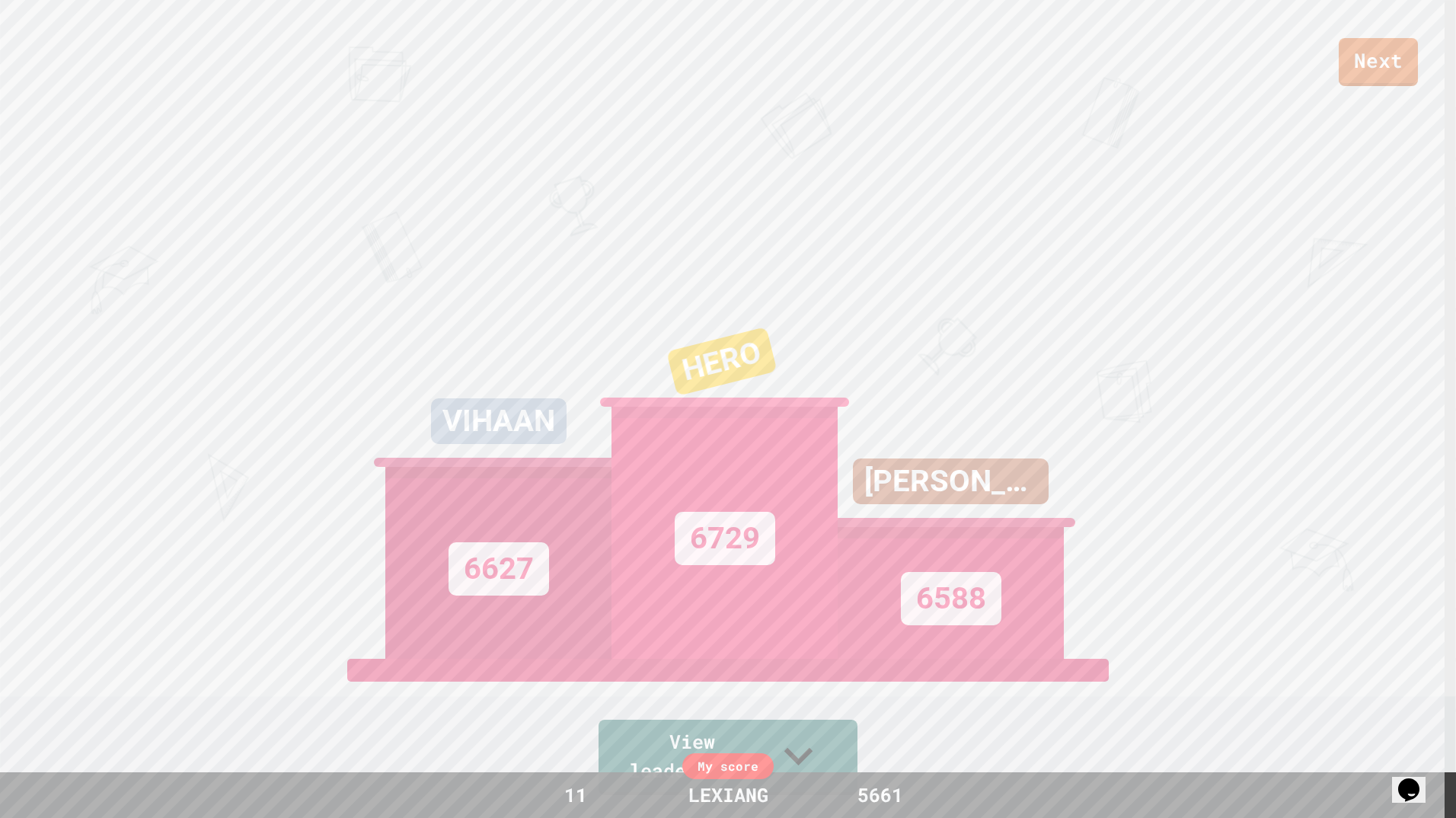
click at [847, 754] on link "View leaderboard" at bounding box center [728, 758] width 259 height 76
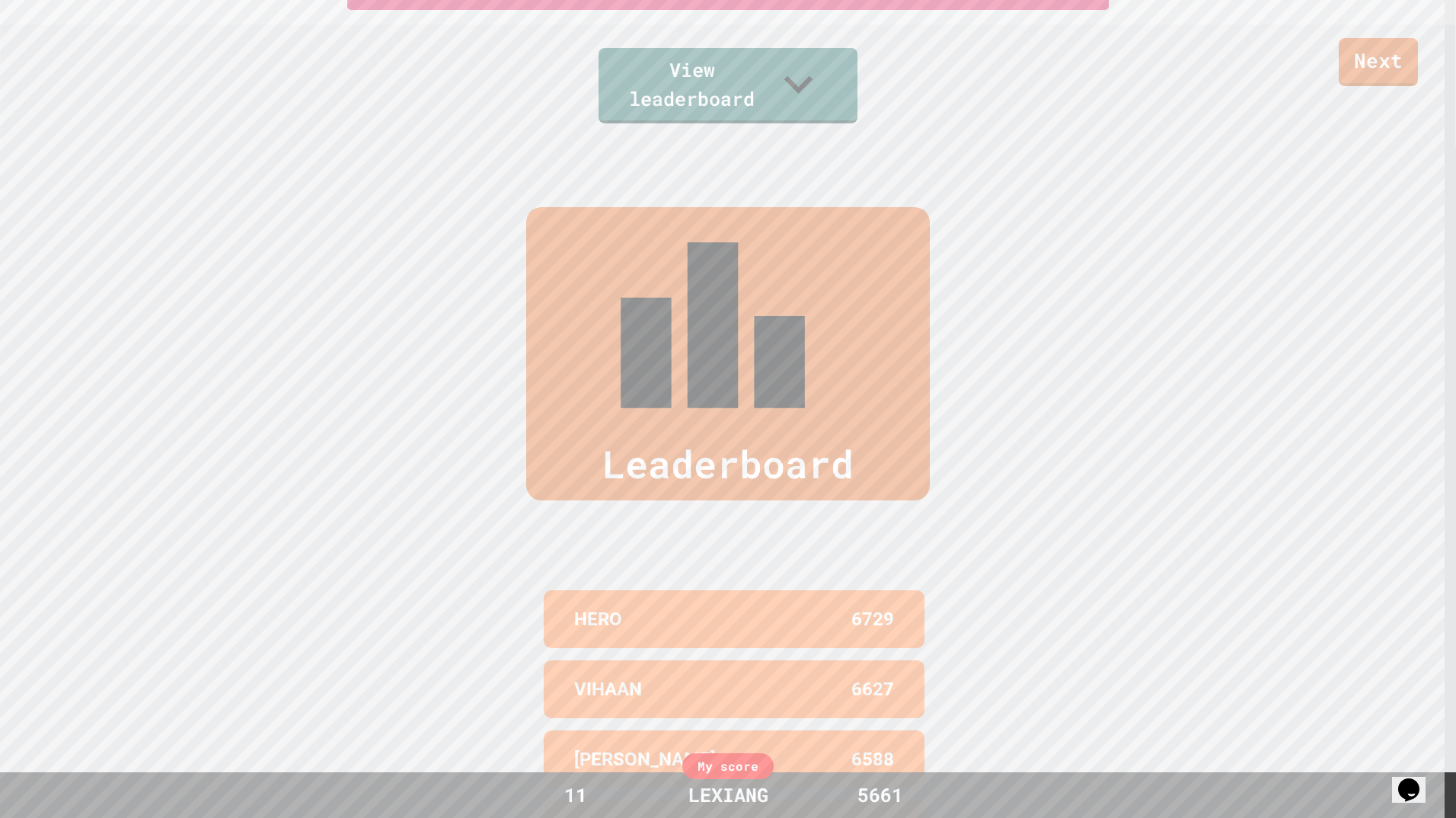
scroll to position [747, 0]
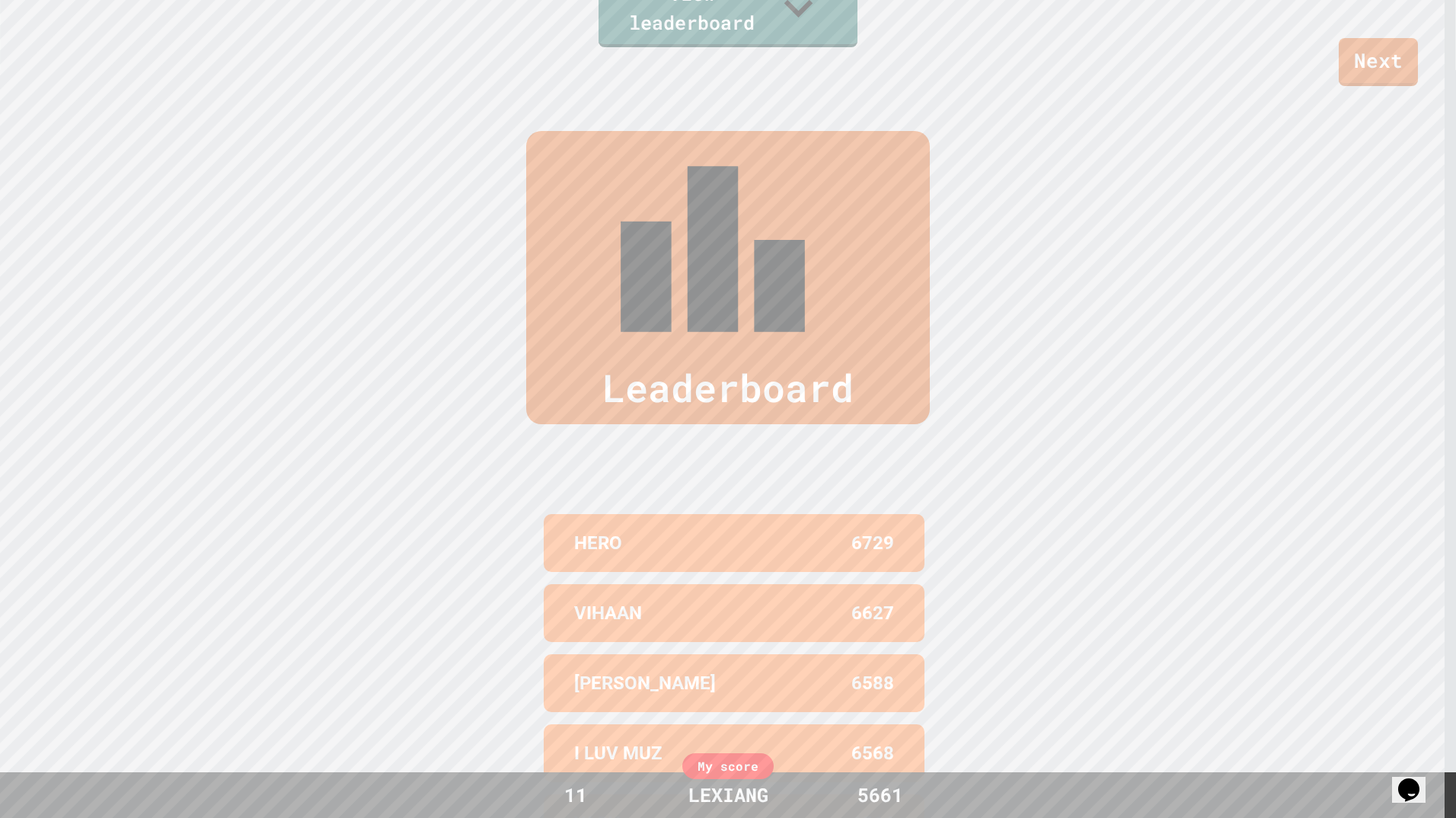
click at [828, 160] on div "Leaderboard" at bounding box center [728, 277] width 404 height 293
drag, startPoint x: 992, startPoint y: 502, endPoint x: 988, endPoint y: 493, distance: 9.8
click at [991, 497] on div "Leaderboard HERO 6729 VIHAAN 6627 [PERSON_NAME] 6588 I LUV MUZ 6568 YASH 6564 M…" at bounding box center [728, 494] width 1456 height 849
click at [783, 33] on link "View leaderboard" at bounding box center [728, 9] width 259 height 76
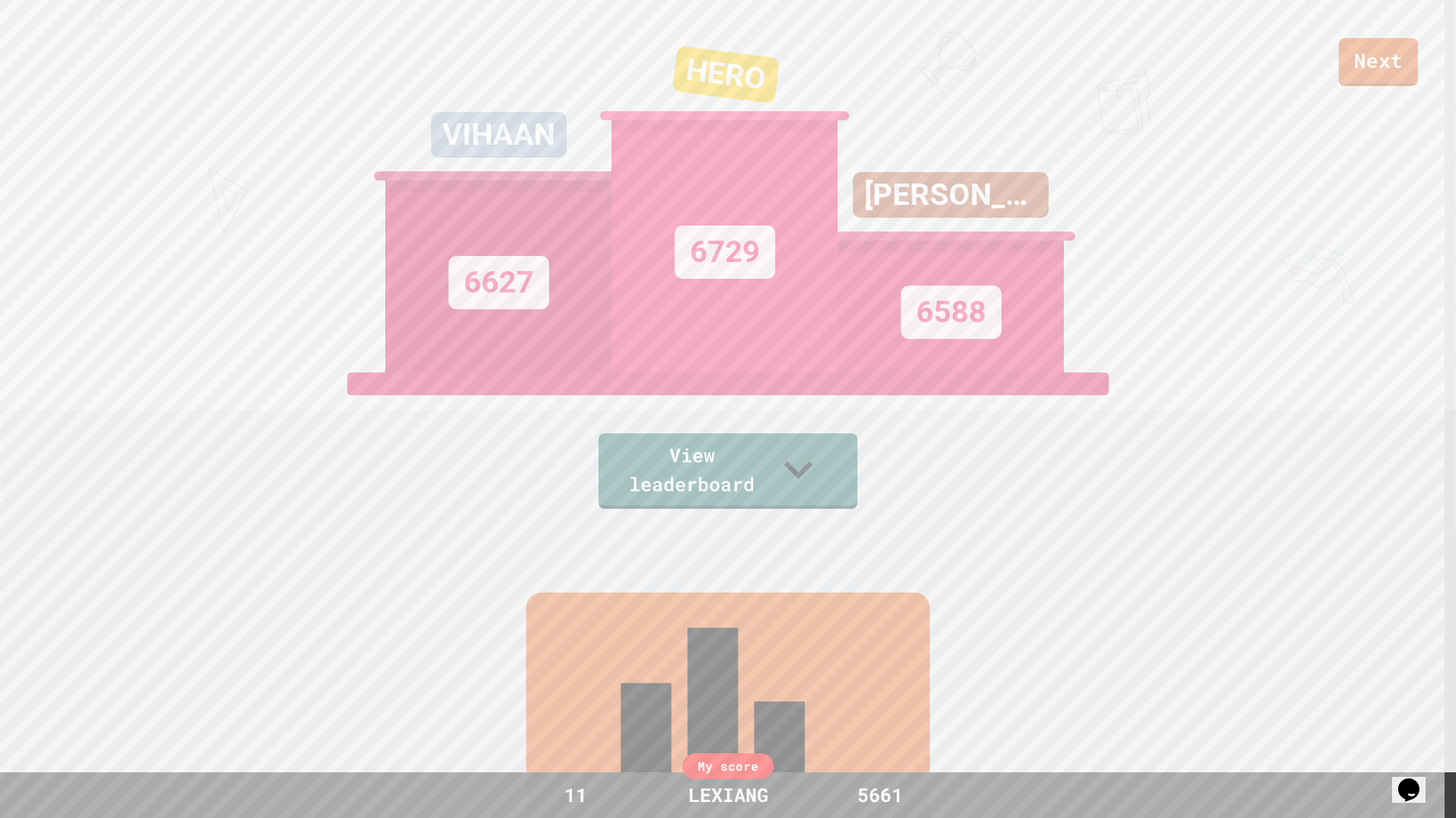
scroll to position [195, 0]
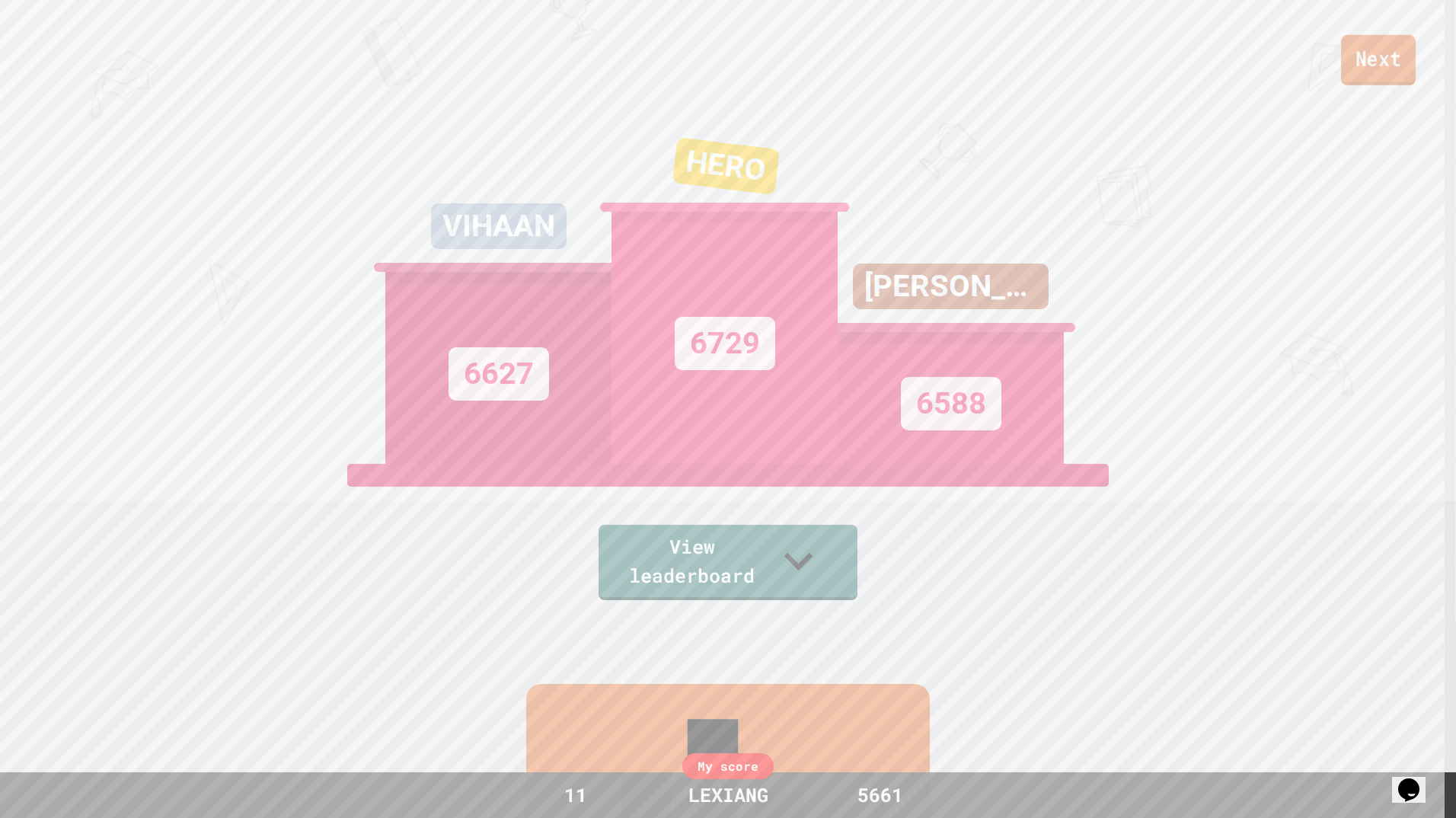
click at [1364, 64] on link "Next" at bounding box center [1378, 60] width 75 height 50
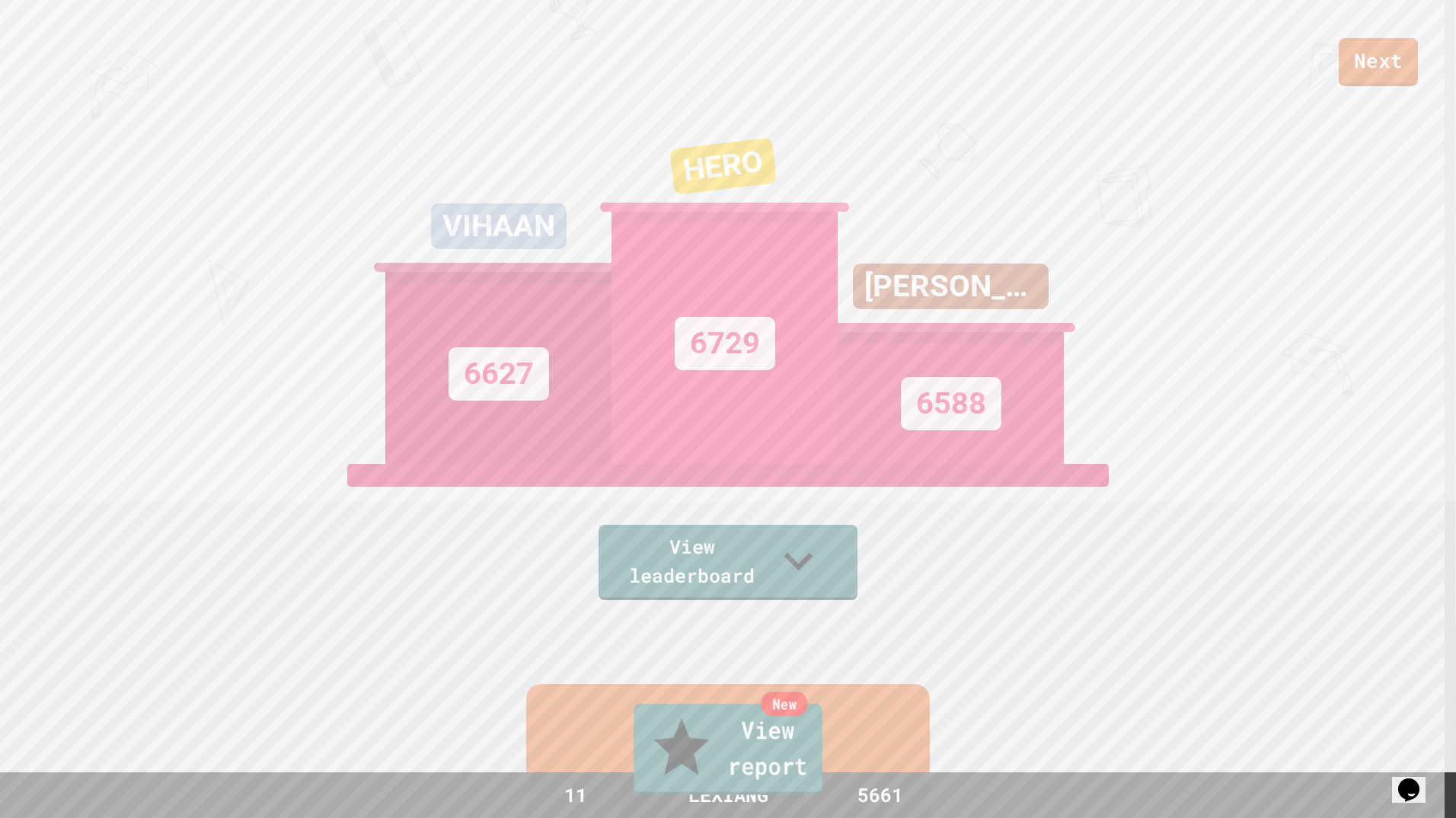
click at [715, 754] on link "New View report" at bounding box center [727, 749] width 189 height 92
click at [1407, 754] on div "New View report" at bounding box center [728, 751] width 1456 height 96
click at [1413, 788] on icon "Chat widget" at bounding box center [1408, 789] width 21 height 23
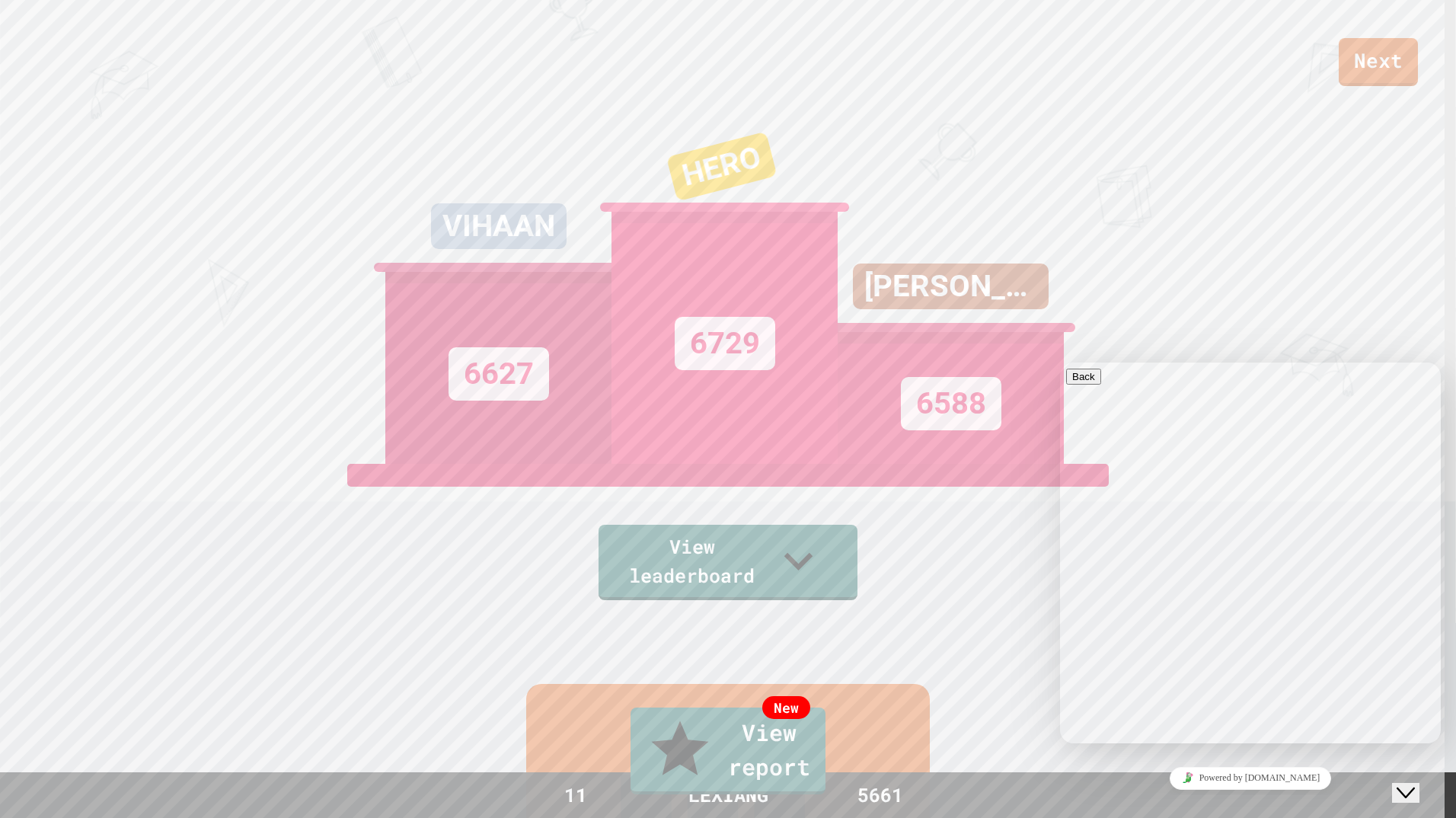
click at [1391, 783] on button "Close Chat This icon closes the chat window." at bounding box center [1405, 793] width 28 height 20
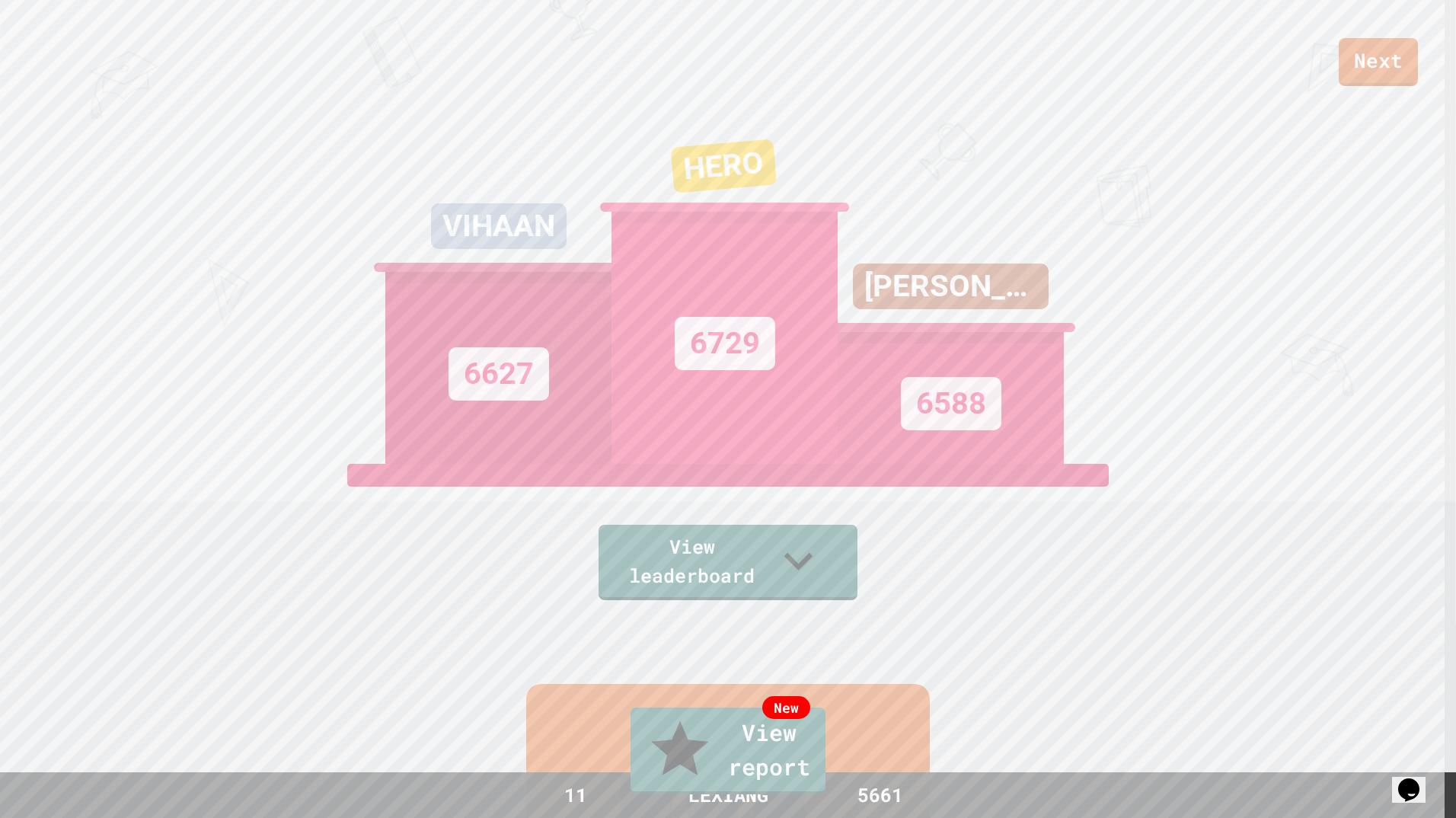
click at [1391, 777] on button "Opens Chat This icon Opens the chat window." at bounding box center [1408, 789] width 34 height 26
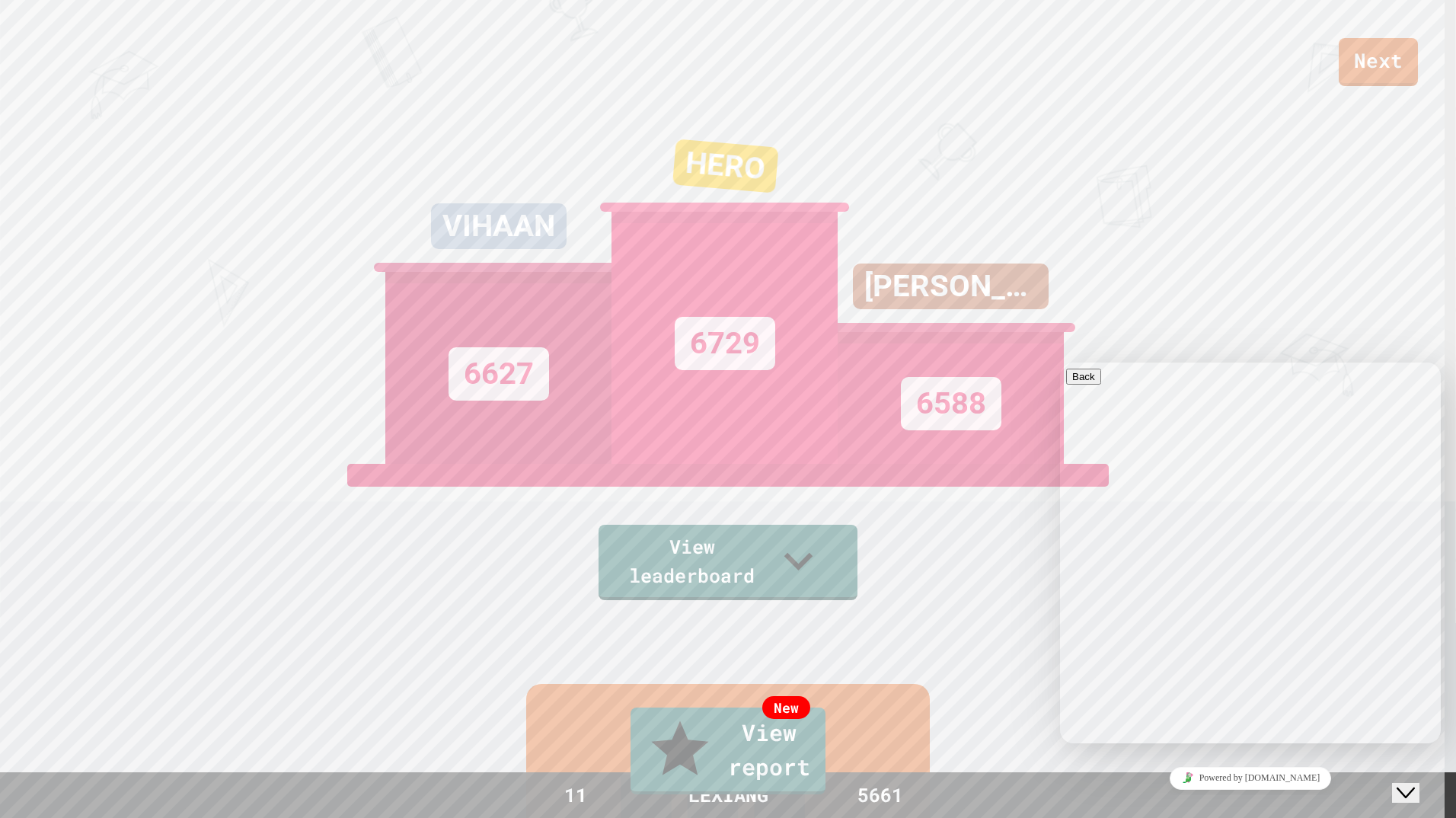
click at [1391, 783] on button "Close Chat This icon closes the chat window." at bounding box center [1405, 793] width 28 height 20
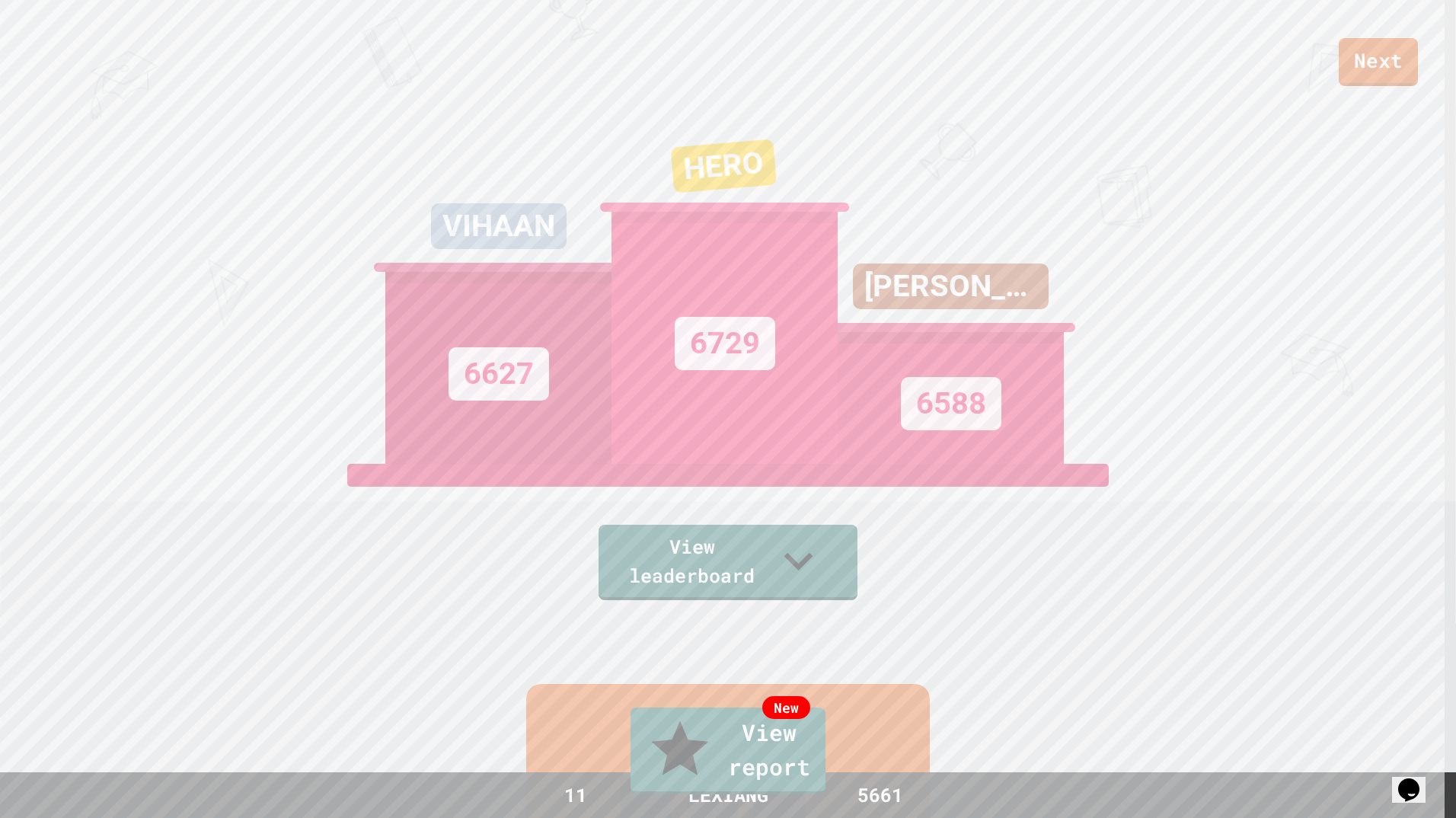
click at [1391, 777] on button "Opens Chat This icon Opens the chat window." at bounding box center [1408, 789] width 34 height 26
click at [1391, 783] on button "Close Chat This icon closes the chat window." at bounding box center [1405, 793] width 28 height 20
click at [1391, 777] on button "Opens Chat This icon Opens the chat window." at bounding box center [1408, 789] width 34 height 26
click at [1391, 783] on button "Close Chat This icon closes the chat window." at bounding box center [1405, 793] width 28 height 20
